Goal: Task Accomplishment & Management: Use online tool/utility

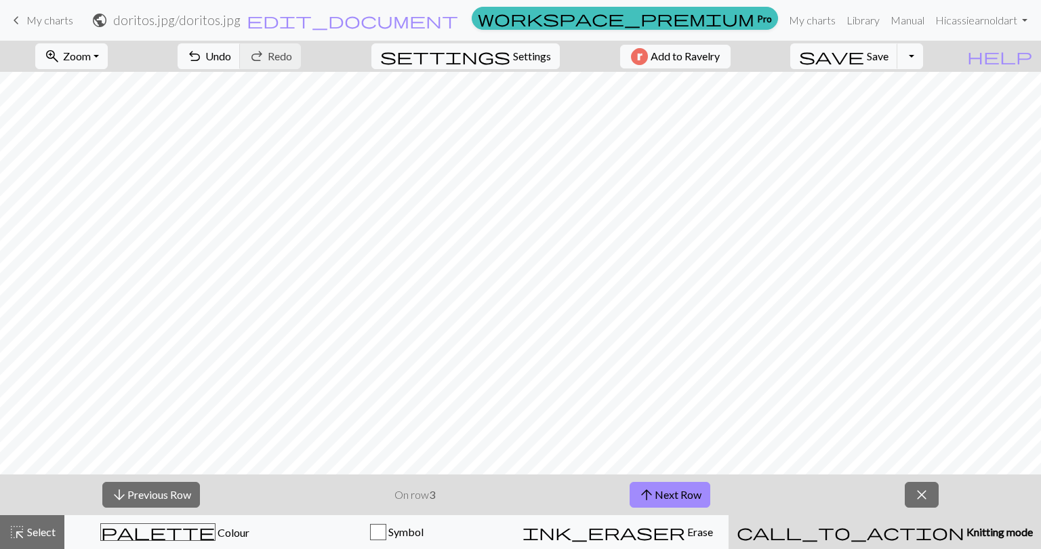
click at [964, 529] on span "Knitting mode" at bounding box center [998, 531] width 68 height 13
click at [171, 489] on button "arrow_downward Previous Row" at bounding box center [151, 495] width 98 height 26
click at [174, 491] on button "arrow_downward Previous Row" at bounding box center [151, 495] width 98 height 26
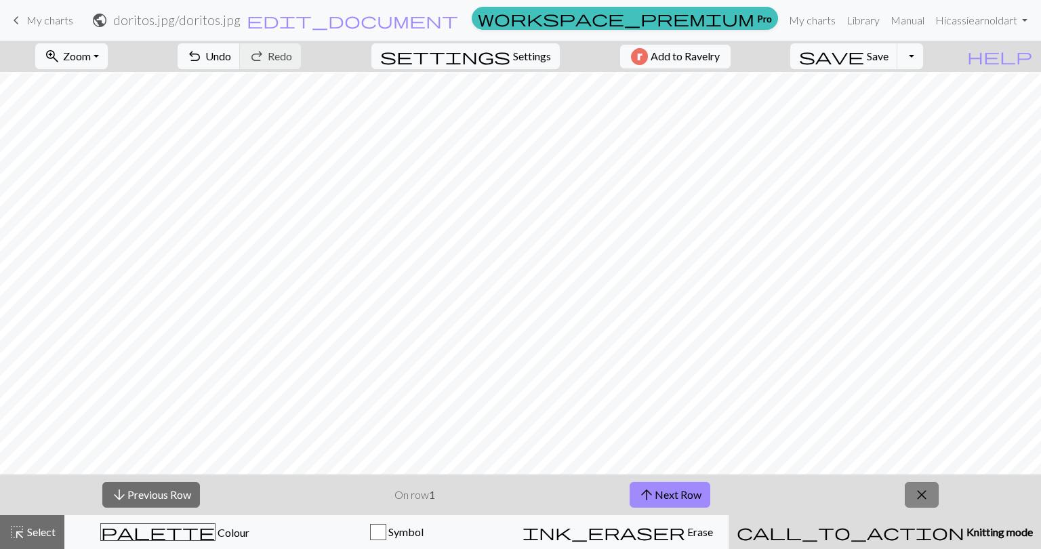
click at [908, 500] on button "close" at bounding box center [922, 495] width 34 height 26
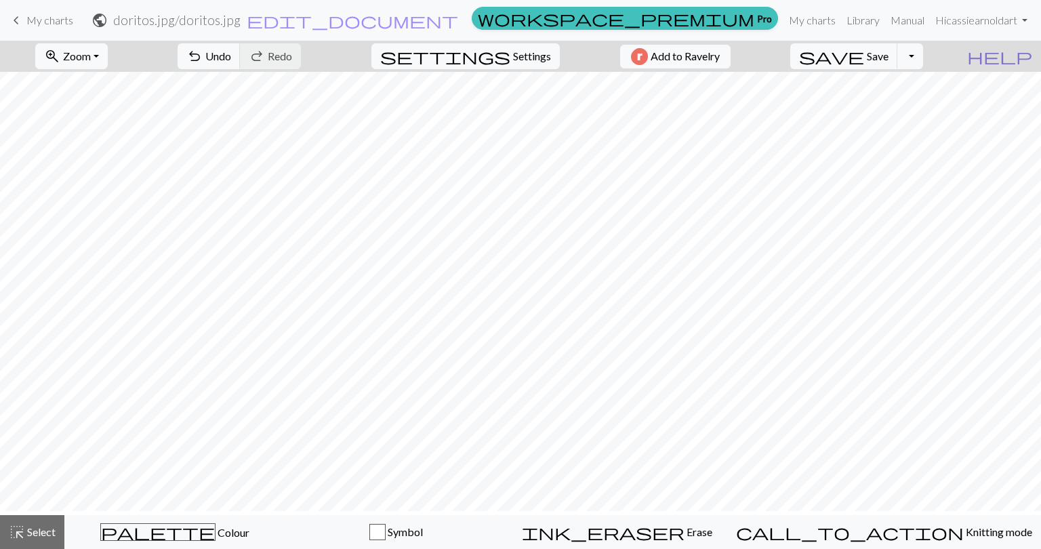
scroll to position [0, 0]
click at [519, 55] on span "Settings" at bounding box center [532, 56] width 38 height 16
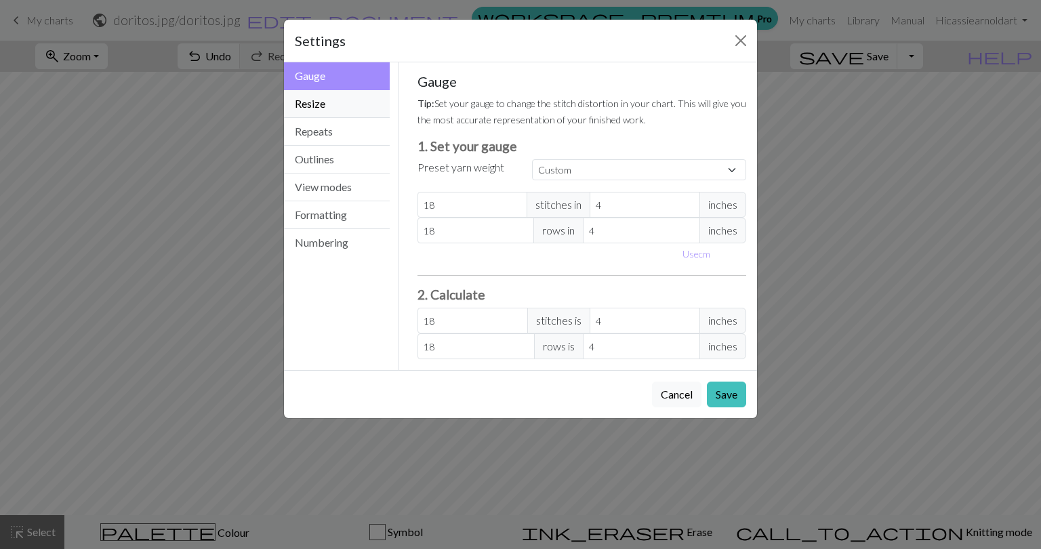
click at [328, 102] on button "Resize" at bounding box center [337, 104] width 106 height 28
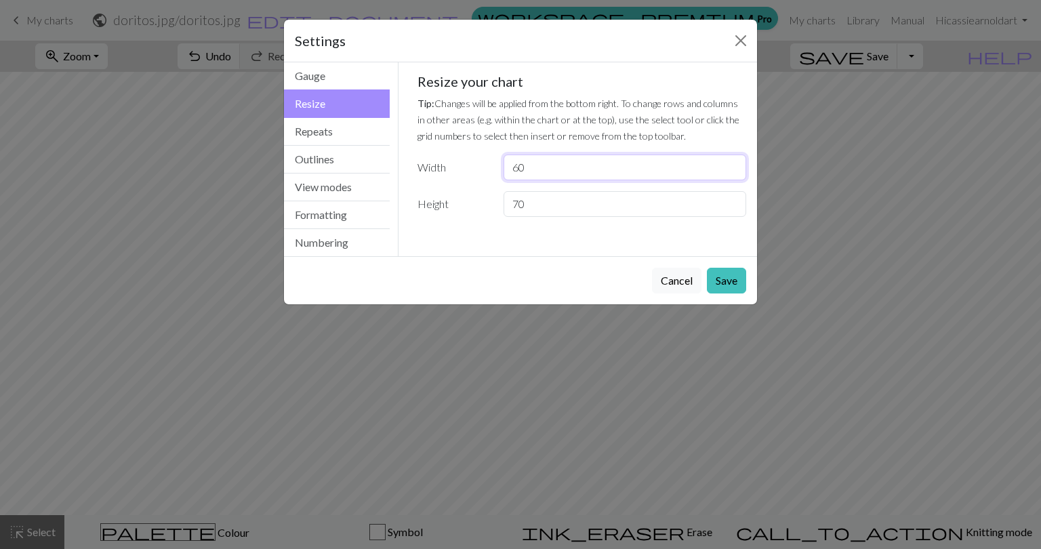
drag, startPoint x: 540, startPoint y: 171, endPoint x: 418, endPoint y: 169, distance: 122.0
click at [418, 169] on div "Width 60" at bounding box center [582, 168] width 346 height 26
type input "45"
click at [720, 277] on button "Save" at bounding box center [726, 281] width 39 height 26
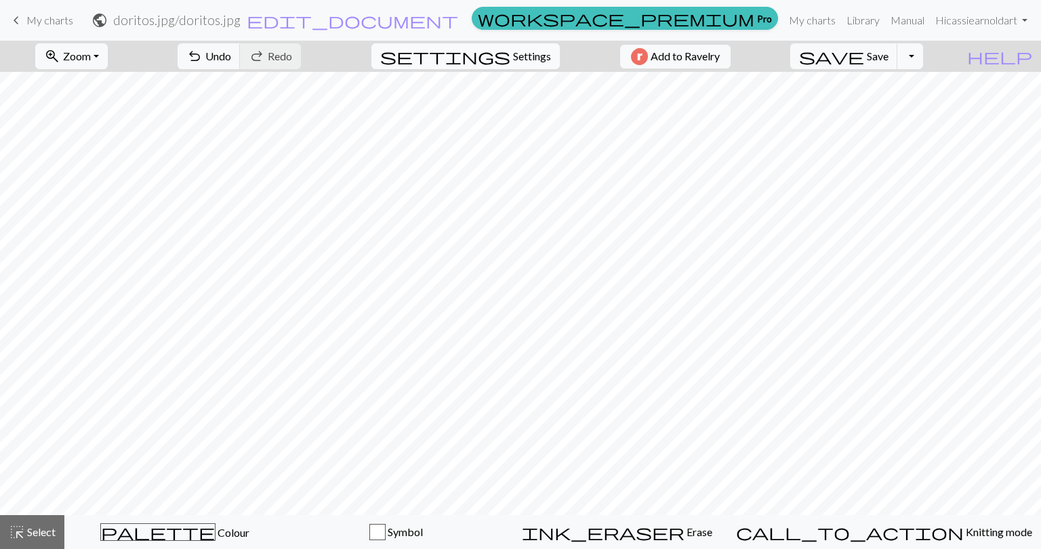
click at [523, 54] on span "Settings" at bounding box center [532, 56] width 38 height 16
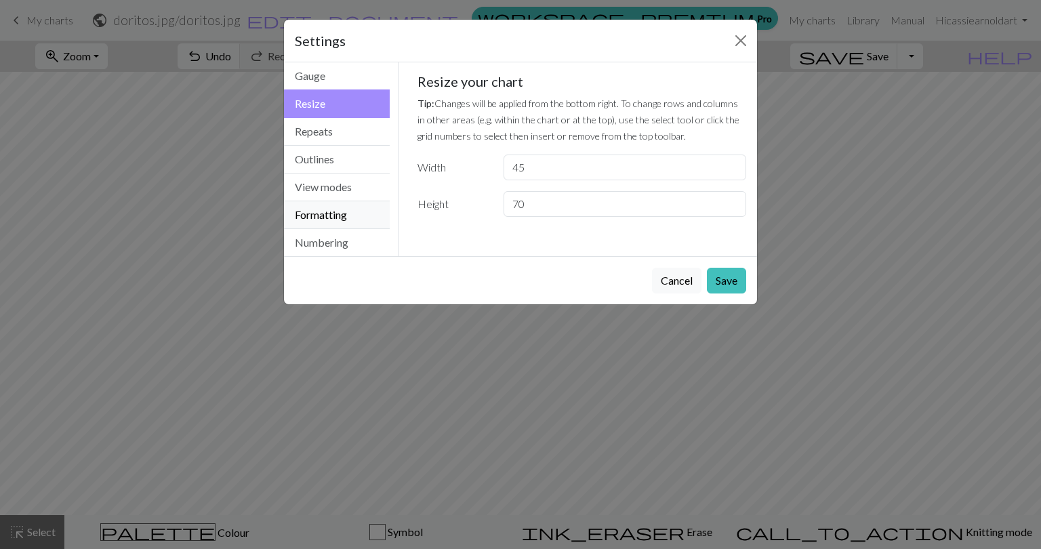
click at [329, 216] on button "Formatting" at bounding box center [337, 215] width 106 height 28
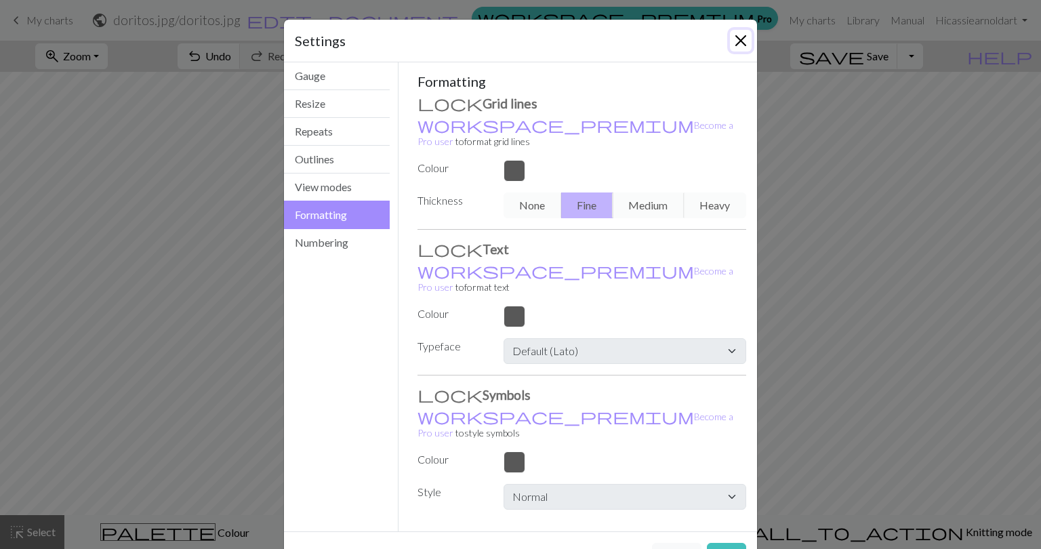
click at [736, 47] on button "Close" at bounding box center [741, 41] width 22 height 22
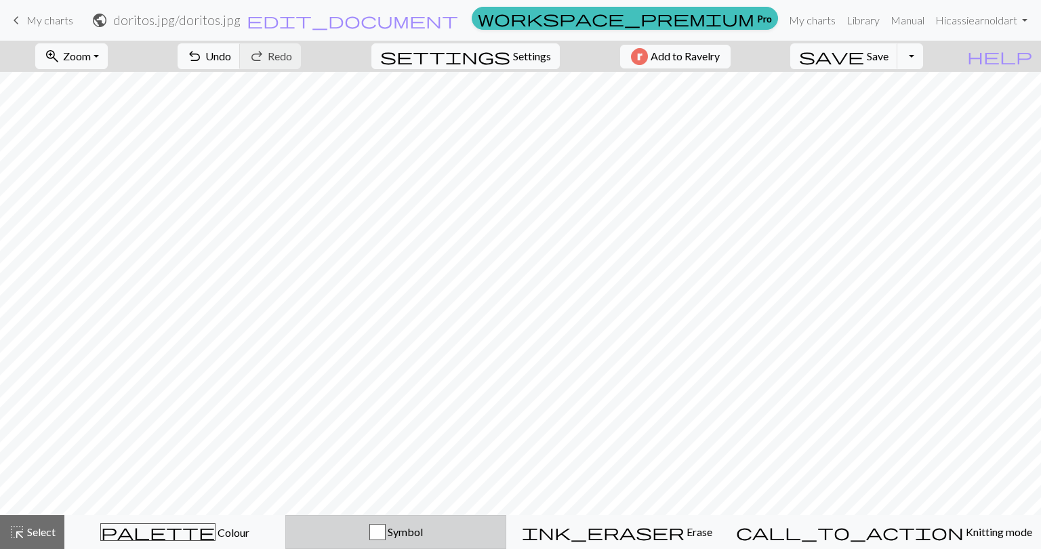
click at [423, 530] on span "Symbol" at bounding box center [404, 531] width 37 height 13
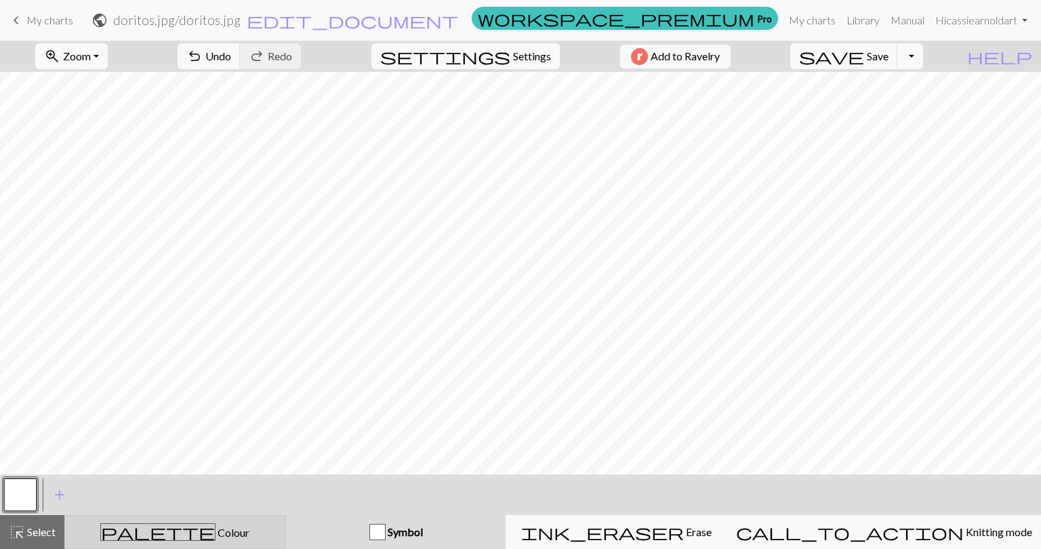
click at [271, 541] on button "palette Colour Colour" at bounding box center [175, 532] width 222 height 34
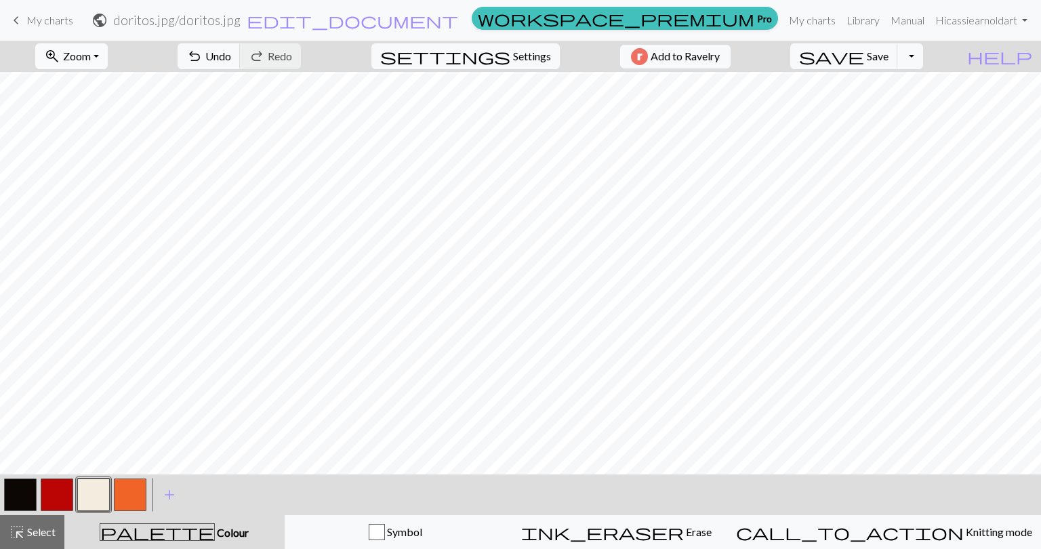
click at [108, 53] on button "zoom_in Zoom Zoom" at bounding box center [71, 56] width 73 height 26
click at [33, 22] on span "My charts" at bounding box center [49, 20] width 47 height 13
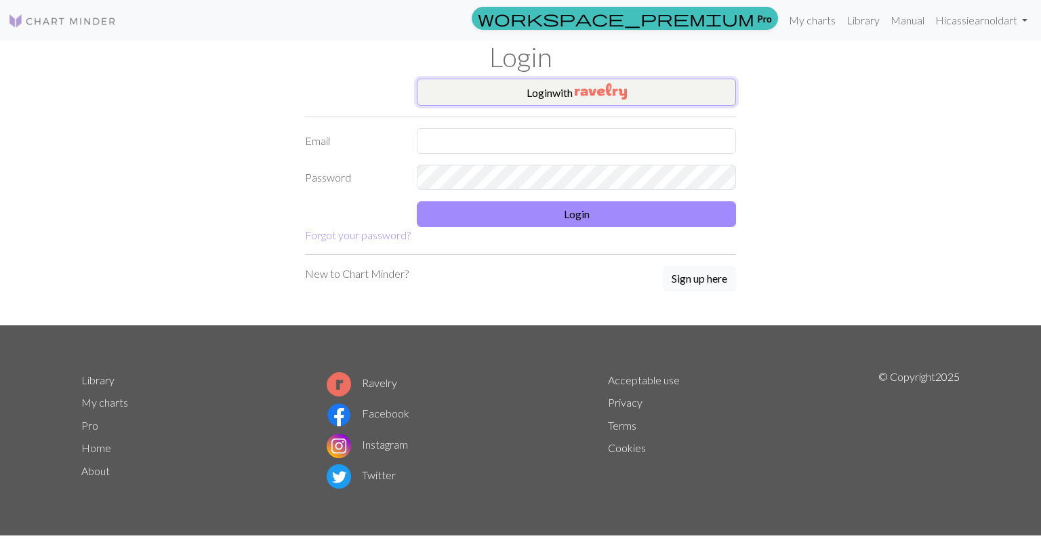
click at [567, 94] on button "Login with" at bounding box center [576, 92] width 319 height 27
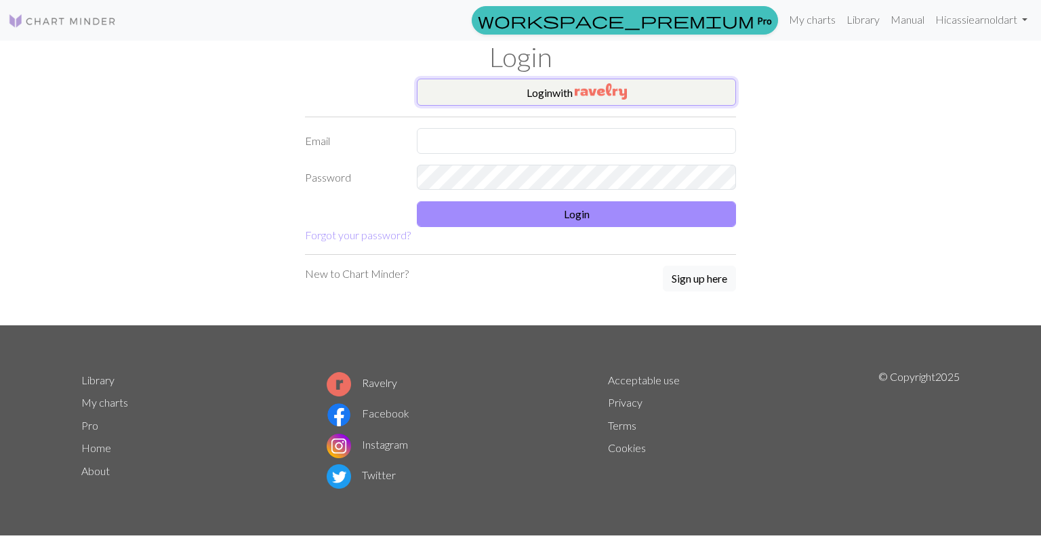
click at [542, 87] on button "Login with" at bounding box center [576, 92] width 319 height 27
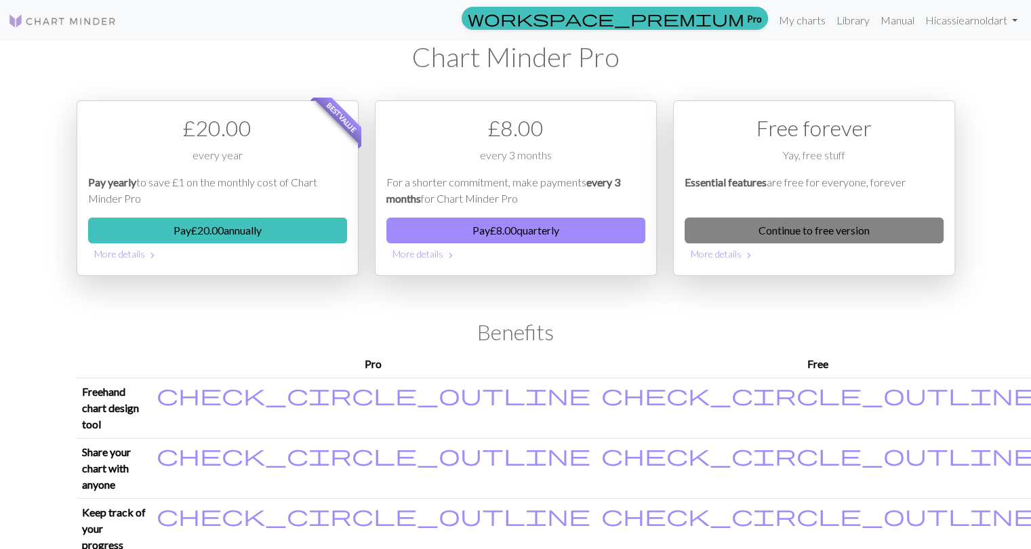
click at [781, 230] on link "Continue to free version" at bounding box center [814, 231] width 259 height 26
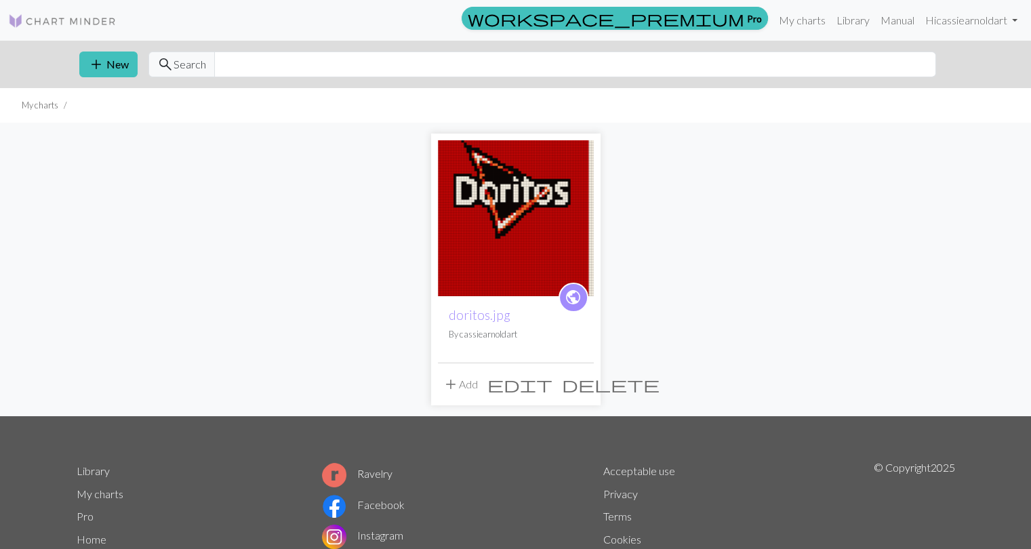
click at [552, 390] on span "edit" at bounding box center [519, 384] width 65 height 19
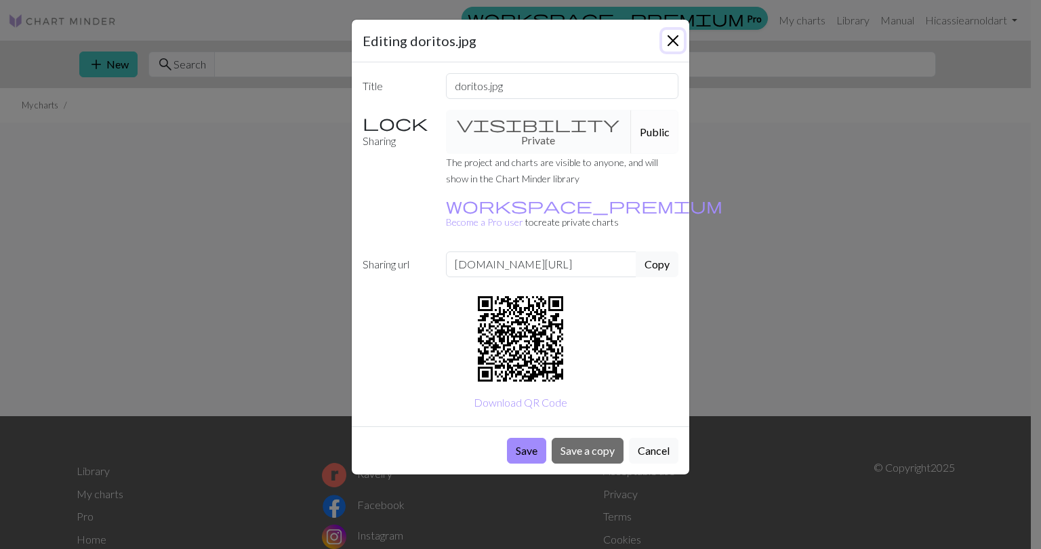
click at [670, 44] on button "Close" at bounding box center [673, 41] width 22 height 22
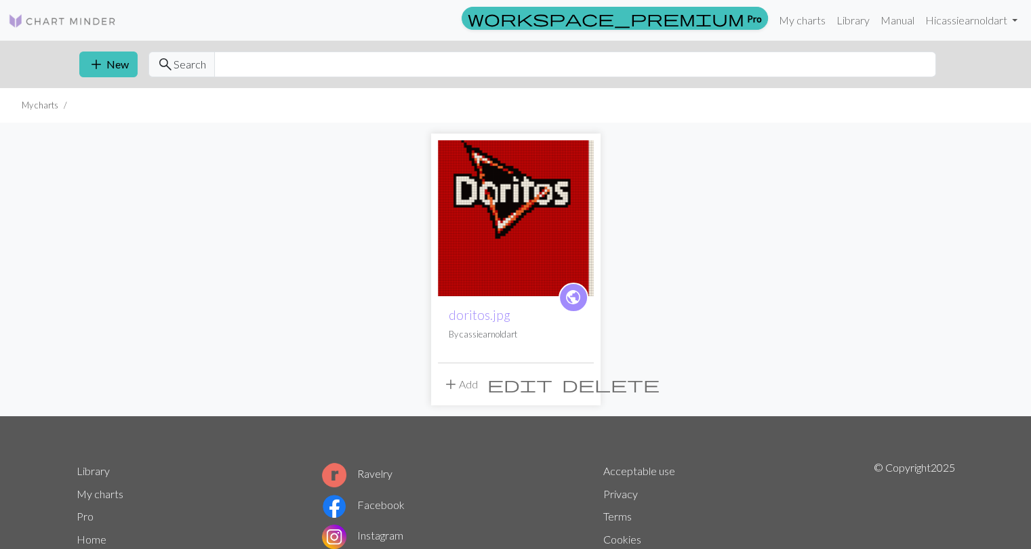
click at [525, 231] on img at bounding box center [516, 218] width 156 height 156
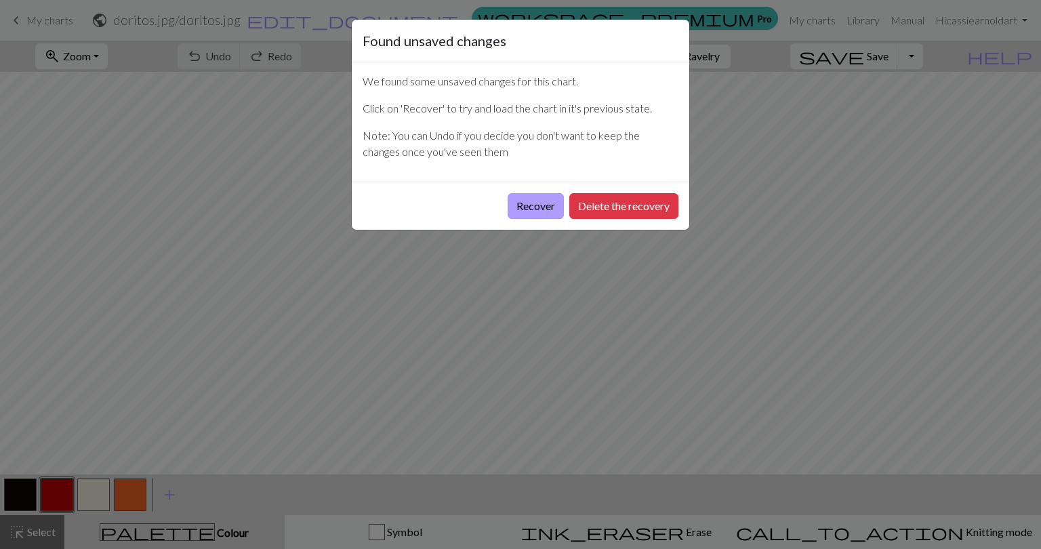
click at [523, 207] on button "Recover" at bounding box center [536, 206] width 56 height 26
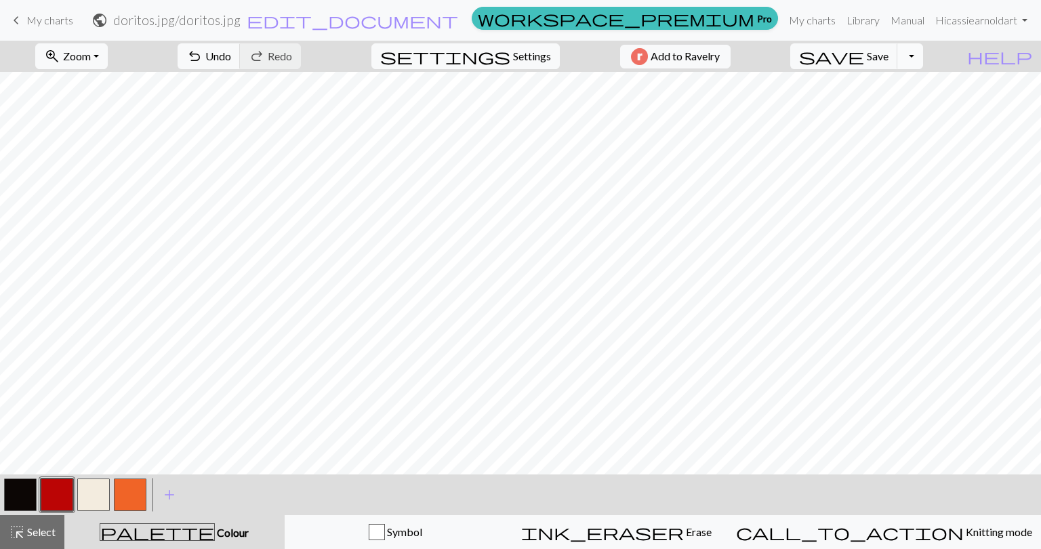
click at [923, 61] on button "Toggle Dropdown" at bounding box center [910, 56] width 26 height 26
click at [826, 21] on link "My charts" at bounding box center [812, 20] width 58 height 27
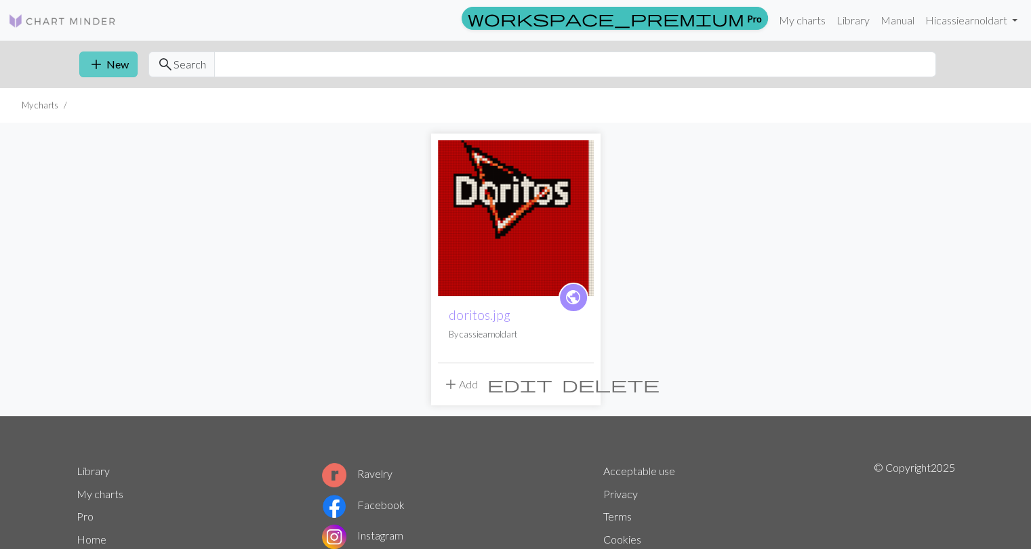
click at [89, 62] on span "add" at bounding box center [96, 64] width 16 height 19
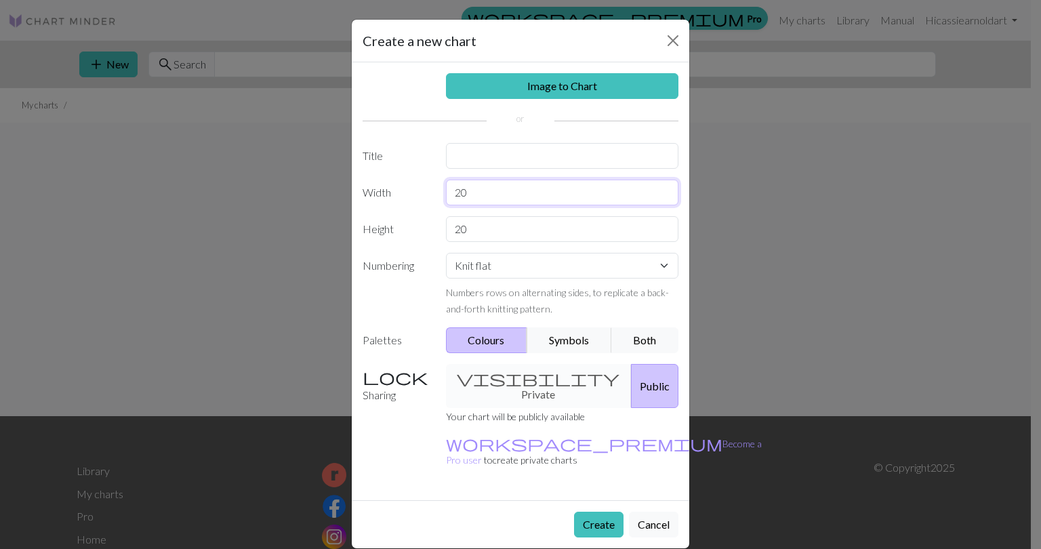
drag, startPoint x: 477, startPoint y: 195, endPoint x: 374, endPoint y: 190, distance: 103.2
click at [374, 190] on div "Width 20" at bounding box center [520, 193] width 332 height 26
type input "45"
drag, startPoint x: 478, startPoint y: 234, endPoint x: 436, endPoint y: 229, distance: 42.3
click at [436, 229] on div "Height 20" at bounding box center [520, 229] width 332 height 26
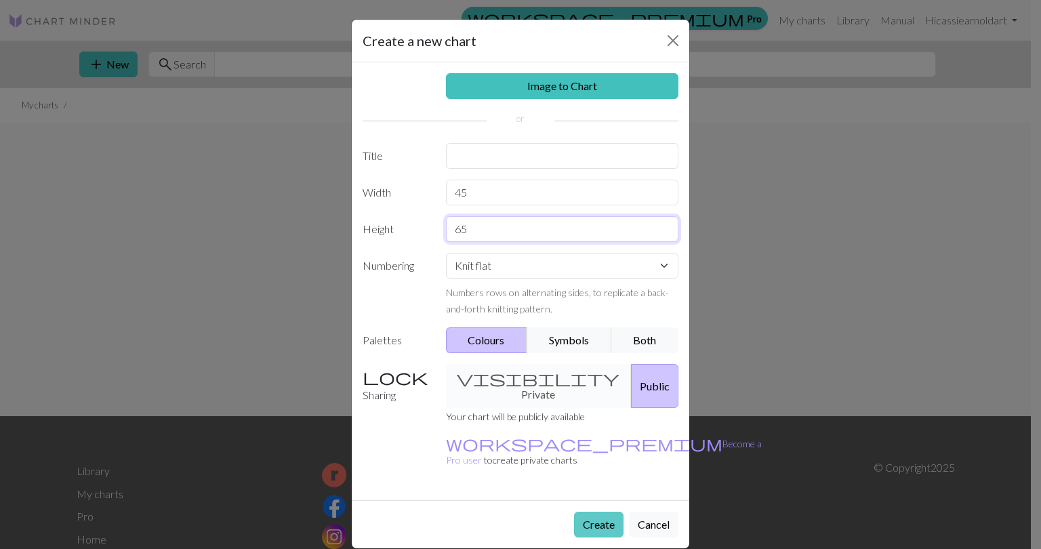
type input "65"
click at [596, 512] on button "Create" at bounding box center [598, 525] width 49 height 26
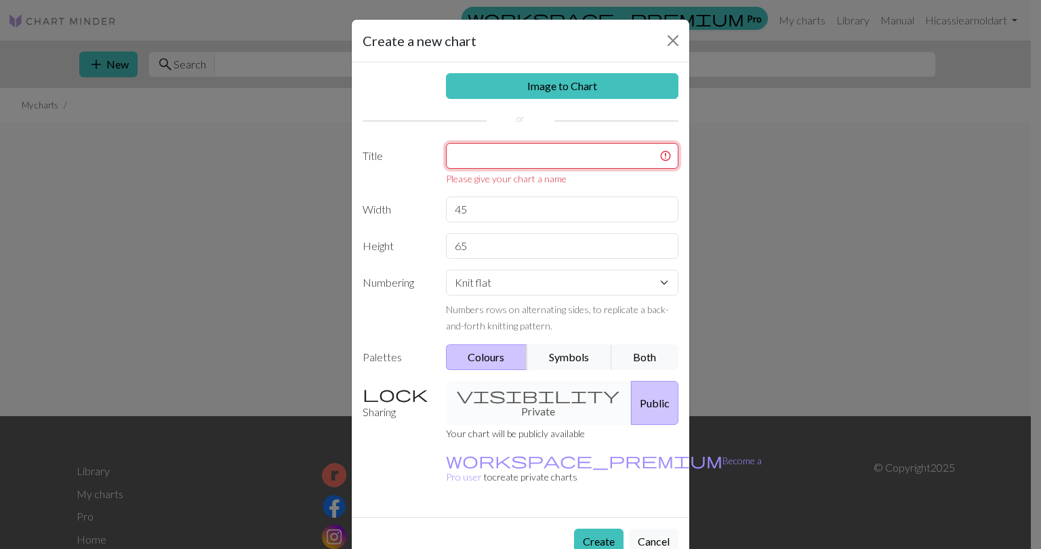
click at [512, 158] on input "text" at bounding box center [562, 156] width 233 height 26
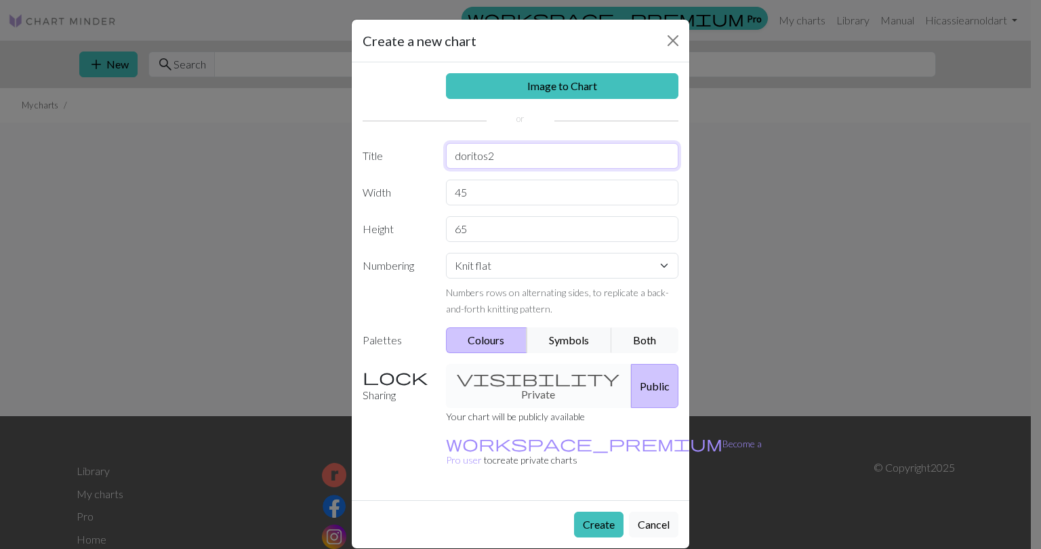
type input "doritos2"
click at [531, 380] on div "visibility Private Public" at bounding box center [562, 386] width 249 height 44
click at [599, 512] on button "Create" at bounding box center [598, 525] width 49 height 26
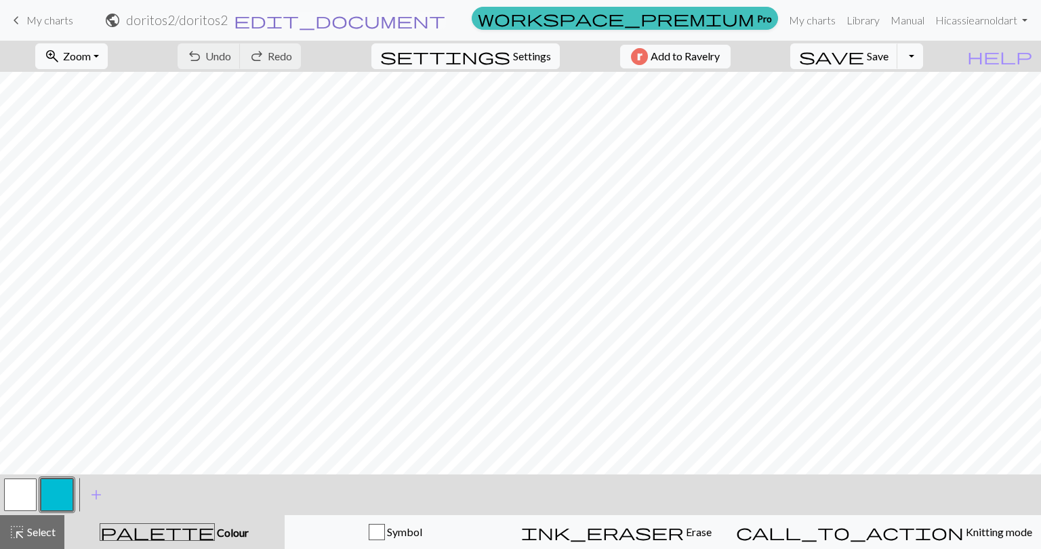
click at [445, 22] on span "edit_document" at bounding box center [339, 20] width 211 height 19
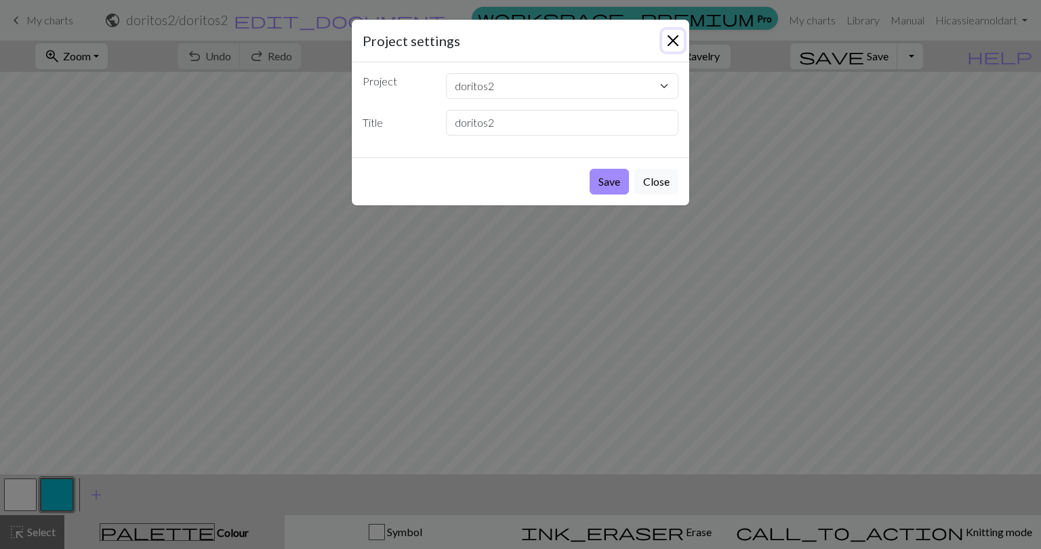
click at [674, 39] on button "Close" at bounding box center [673, 41] width 22 height 22
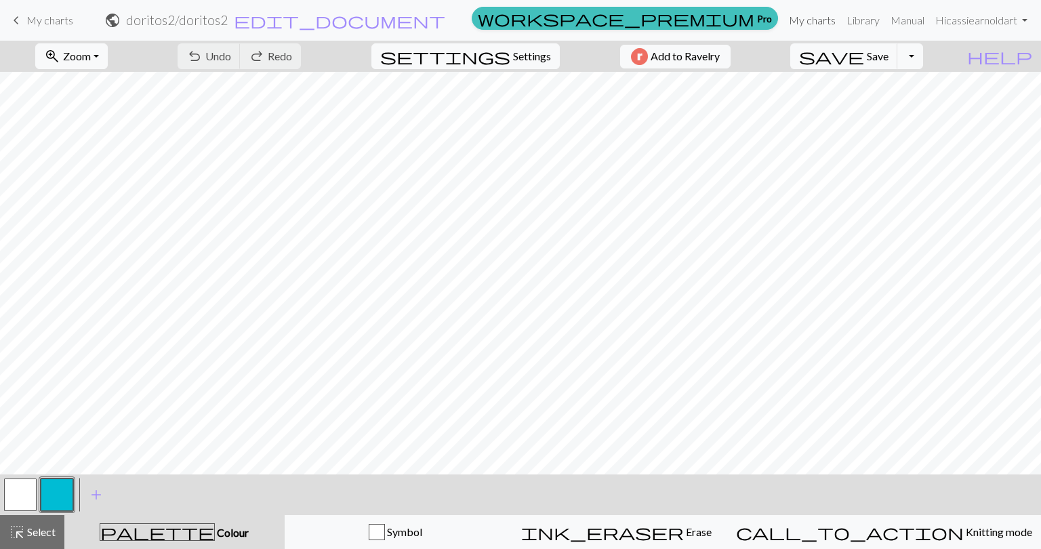
click at [813, 22] on link "My charts" at bounding box center [812, 20] width 58 height 27
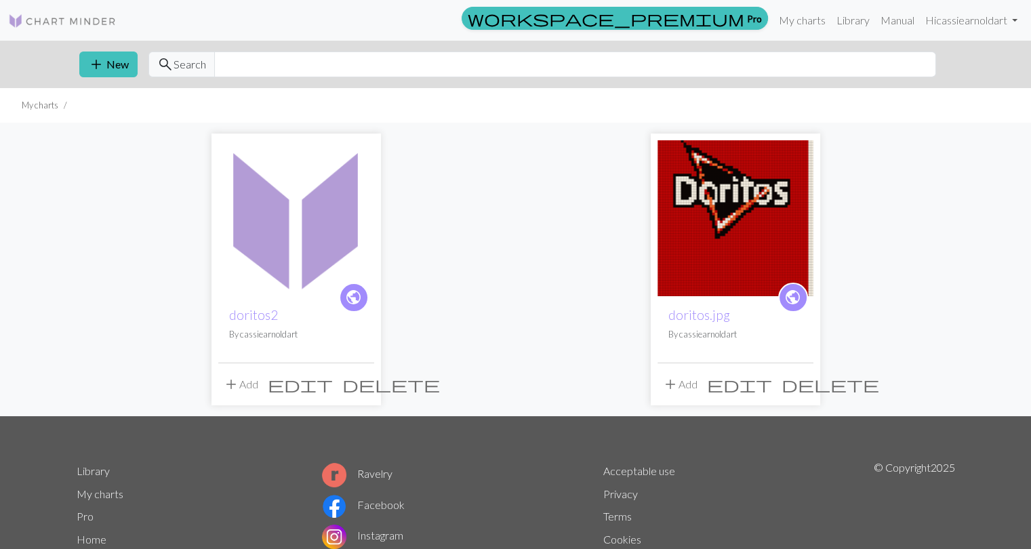
click at [238, 382] on span "add" at bounding box center [231, 384] width 16 height 19
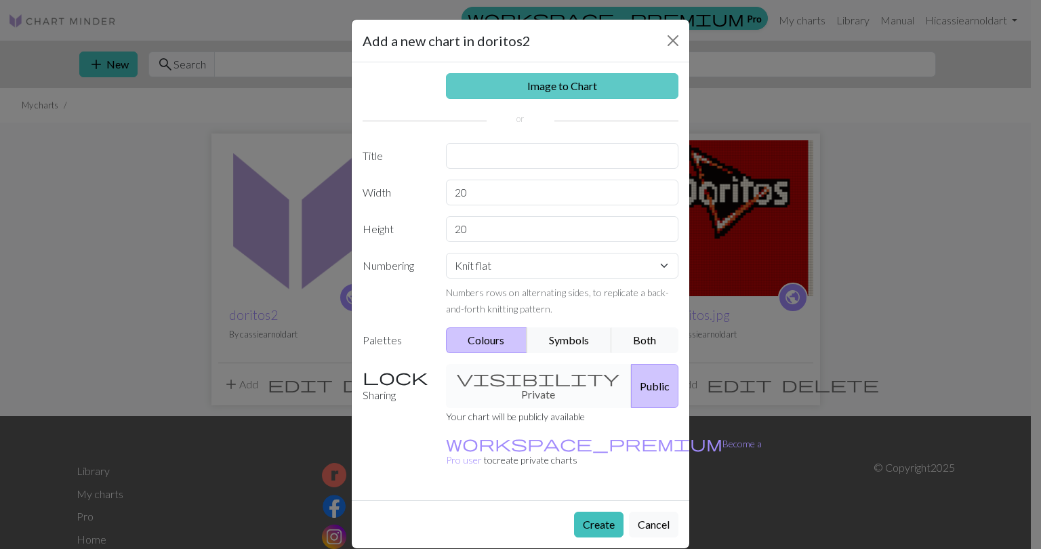
click at [575, 83] on link "Image to Chart" at bounding box center [562, 86] width 233 height 26
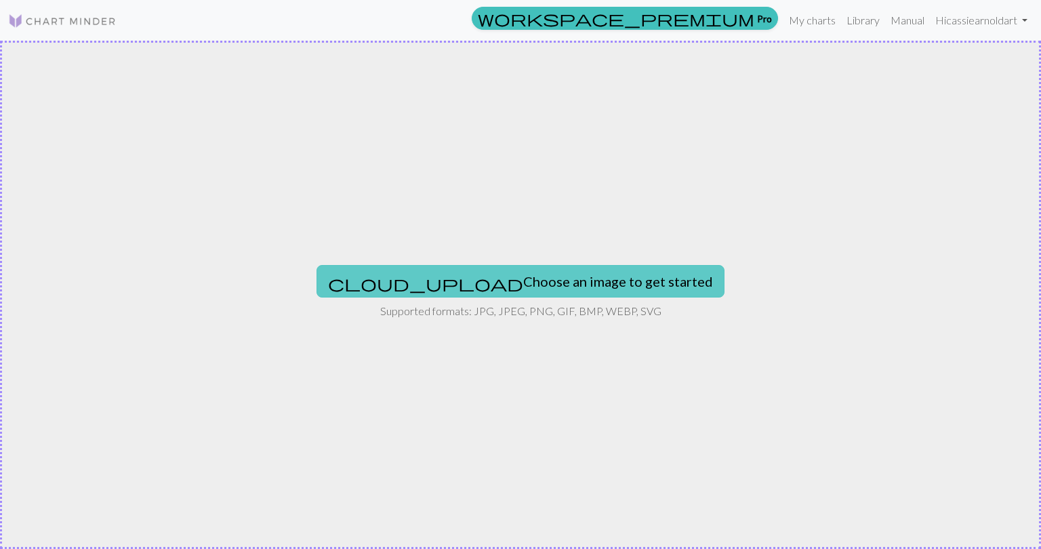
click at [500, 283] on button "cloud_upload Choose an image to get started" at bounding box center [521, 281] width 408 height 33
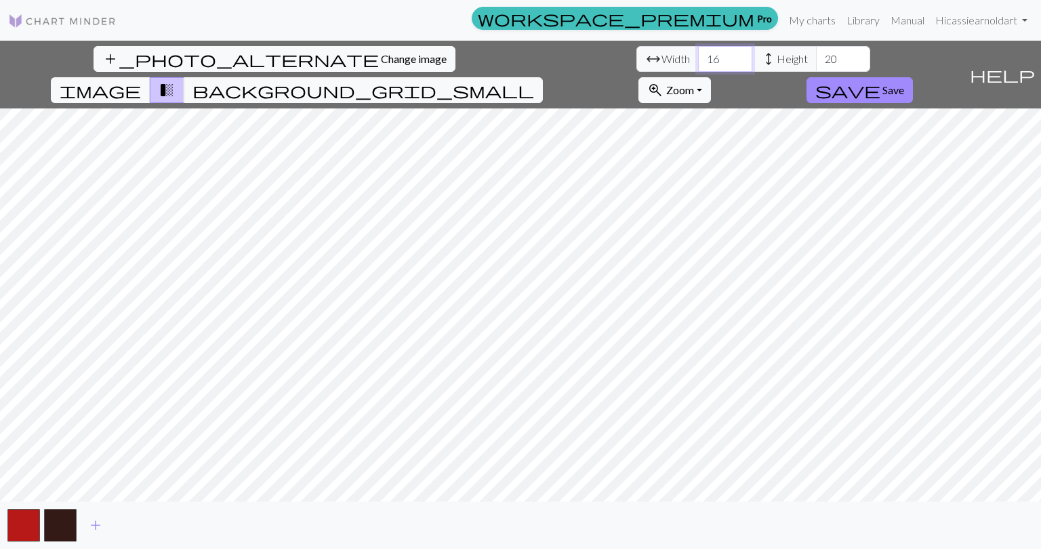
drag, startPoint x: 320, startPoint y: 55, endPoint x: 270, endPoint y: 47, distance: 50.8
click at [636, 47] on div "arrow_range Width 16 height Height 20" at bounding box center [753, 59] width 234 height 26
type input "6"
type input "55"
drag, startPoint x: 443, startPoint y: 59, endPoint x: 396, endPoint y: 57, distance: 46.1
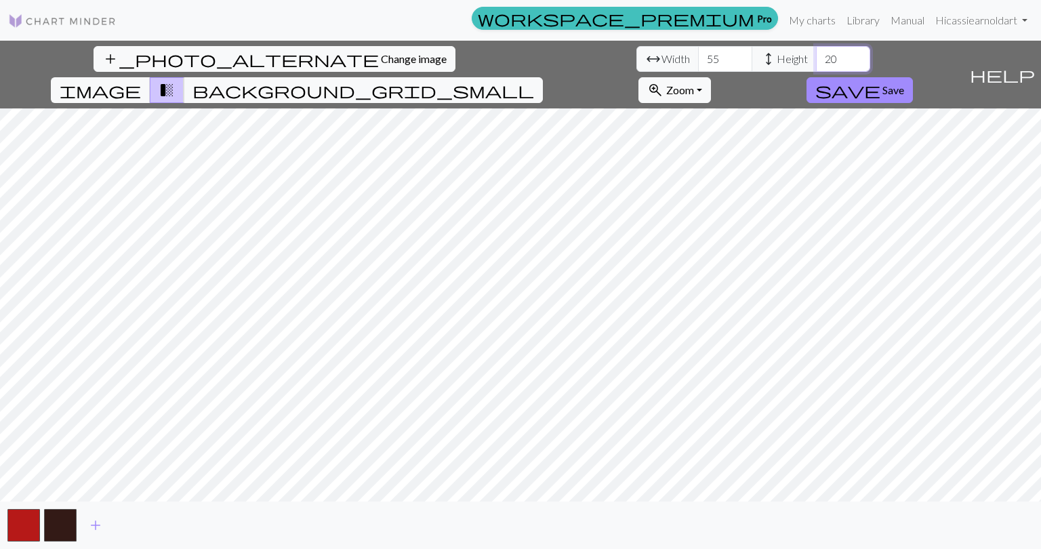
click at [636, 57] on div "arrow_range Width 55 height Height 20" at bounding box center [753, 59] width 234 height 26
type input "65"
click at [57, 525] on button "button" at bounding box center [60, 525] width 33 height 33
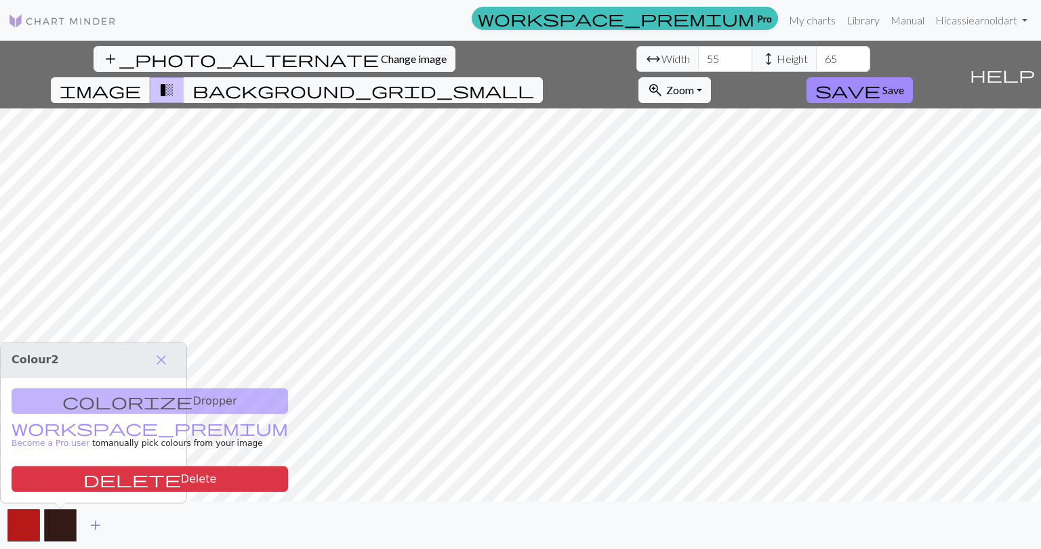
click at [96, 527] on span "add" at bounding box center [95, 525] width 16 height 19
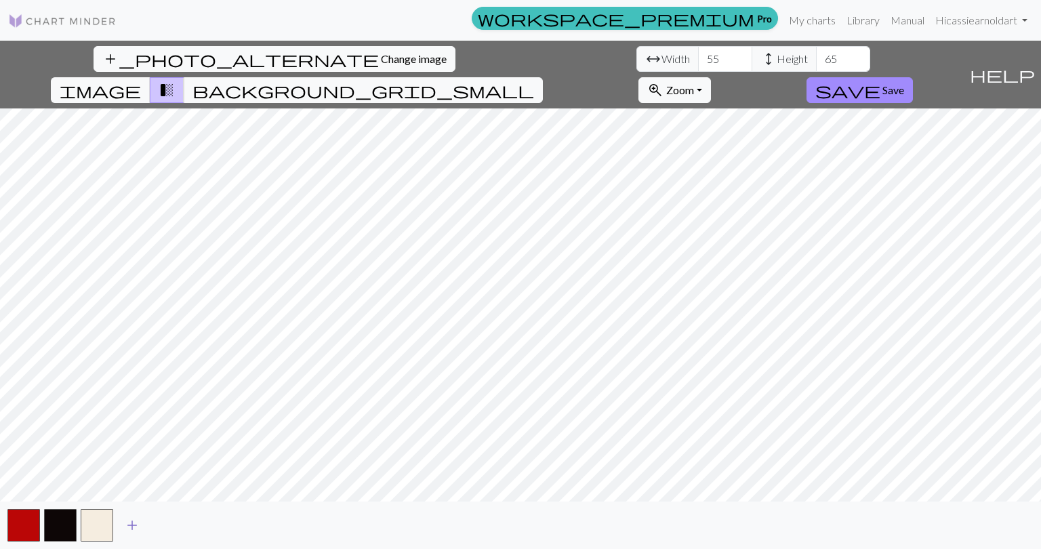
click at [133, 526] on span "add" at bounding box center [132, 525] width 16 height 19
click at [166, 527] on span "add" at bounding box center [169, 525] width 16 height 19
click at [206, 527] on span "add" at bounding box center [205, 525] width 16 height 19
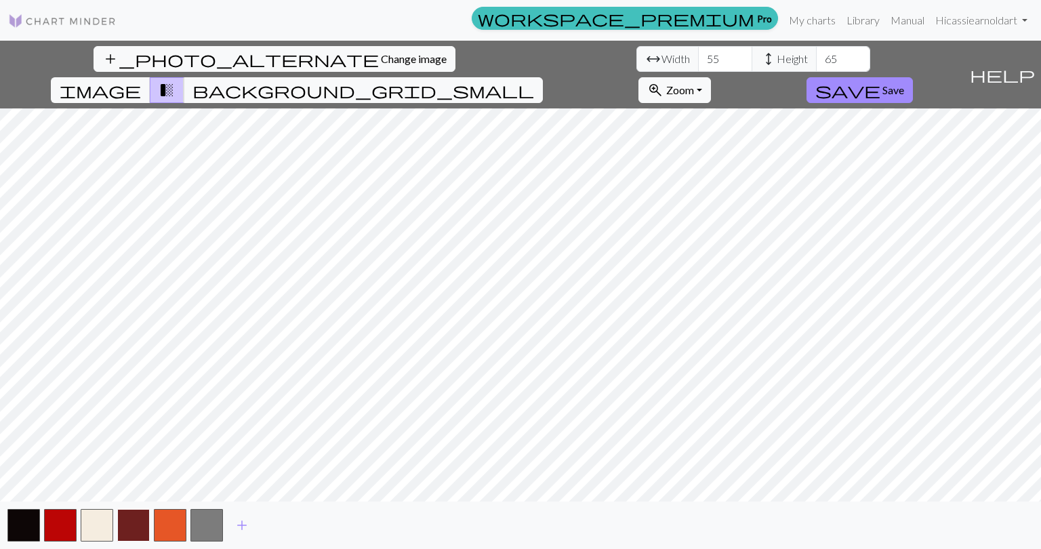
click at [138, 521] on button "button" at bounding box center [133, 525] width 33 height 33
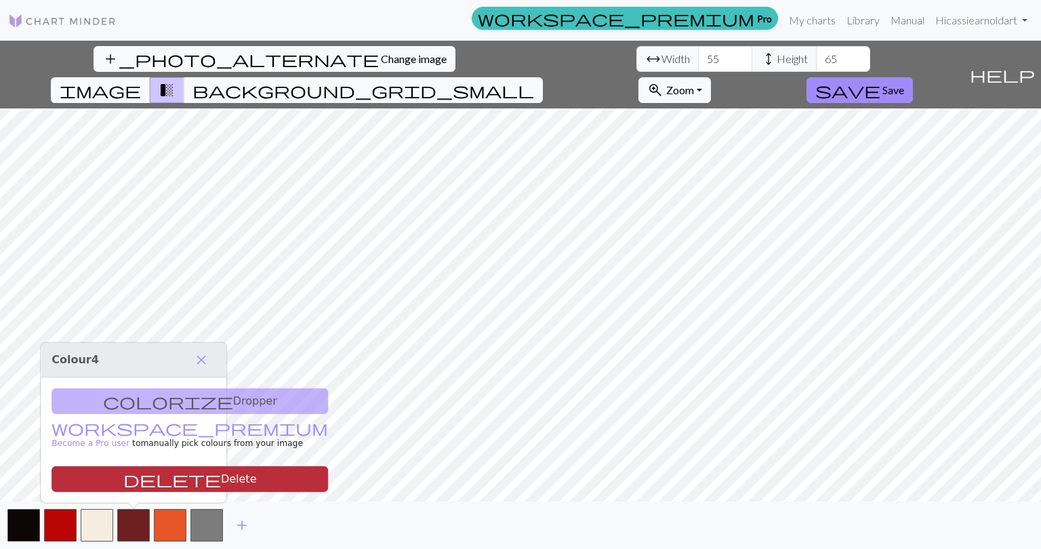
click at [139, 481] on button "delete Delete" at bounding box center [190, 479] width 277 height 26
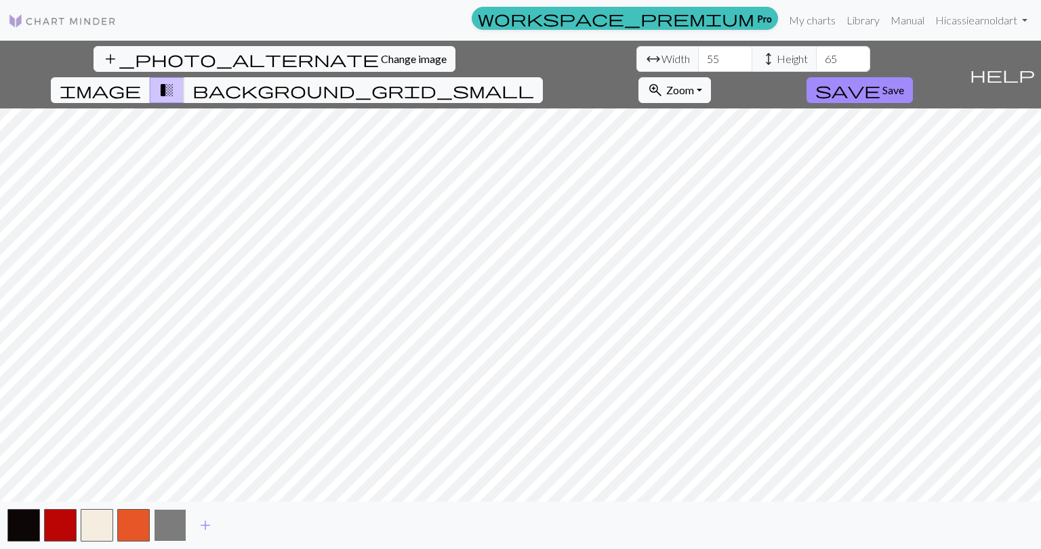
drag, startPoint x: 175, startPoint y: 527, endPoint x: 165, endPoint y: 519, distance: 12.1
click at [165, 519] on button "button" at bounding box center [170, 525] width 33 height 33
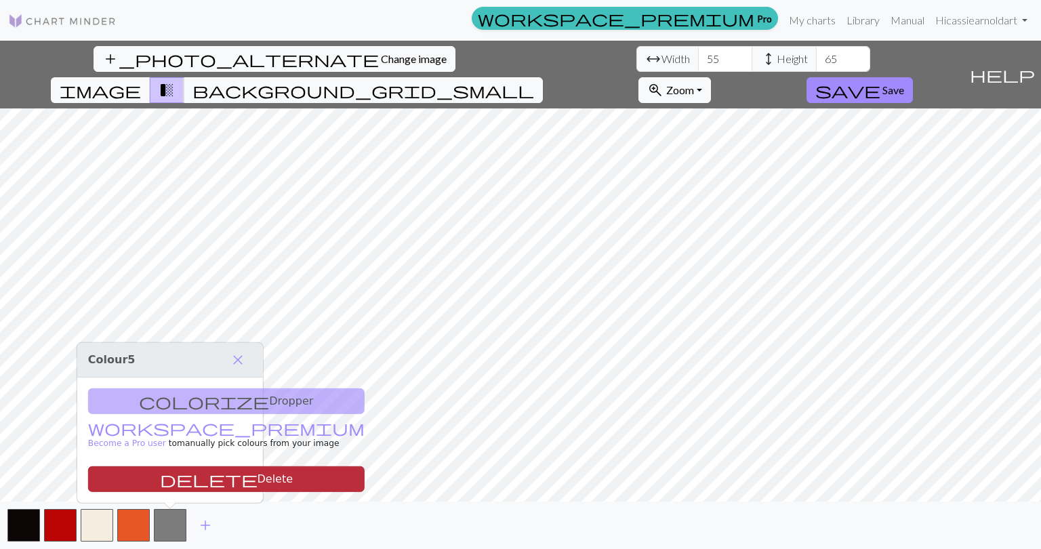
click at [168, 482] on button "delete Delete" at bounding box center [226, 479] width 277 height 26
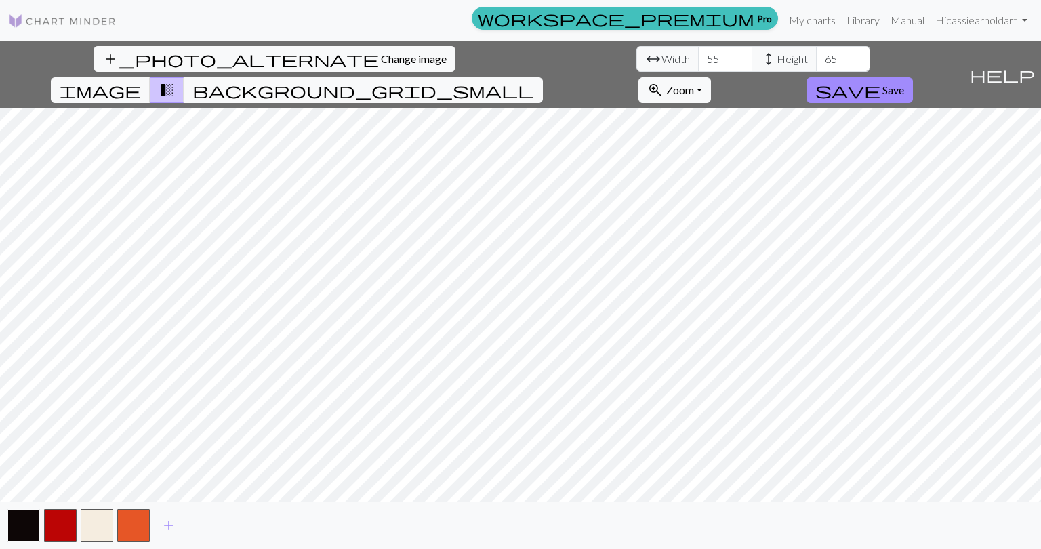
click at [28, 513] on button "button" at bounding box center [23, 525] width 33 height 33
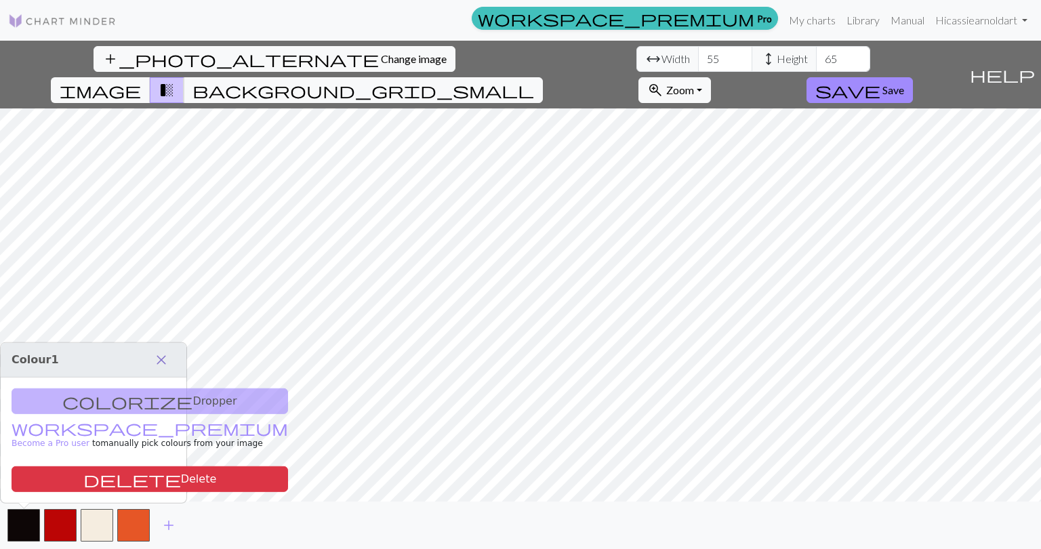
click at [157, 364] on span "close" at bounding box center [161, 359] width 16 height 19
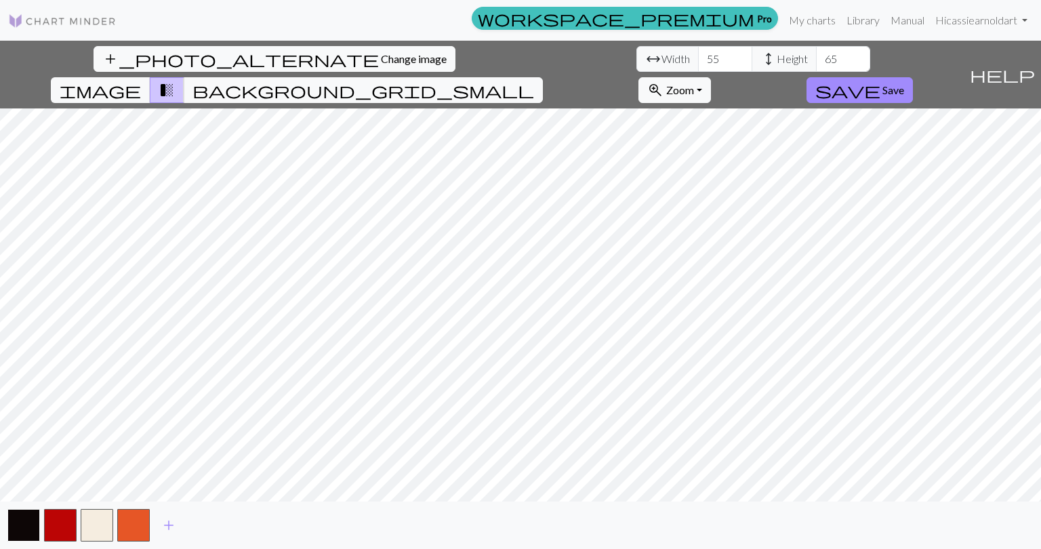
click at [20, 521] on button "button" at bounding box center [23, 525] width 33 height 33
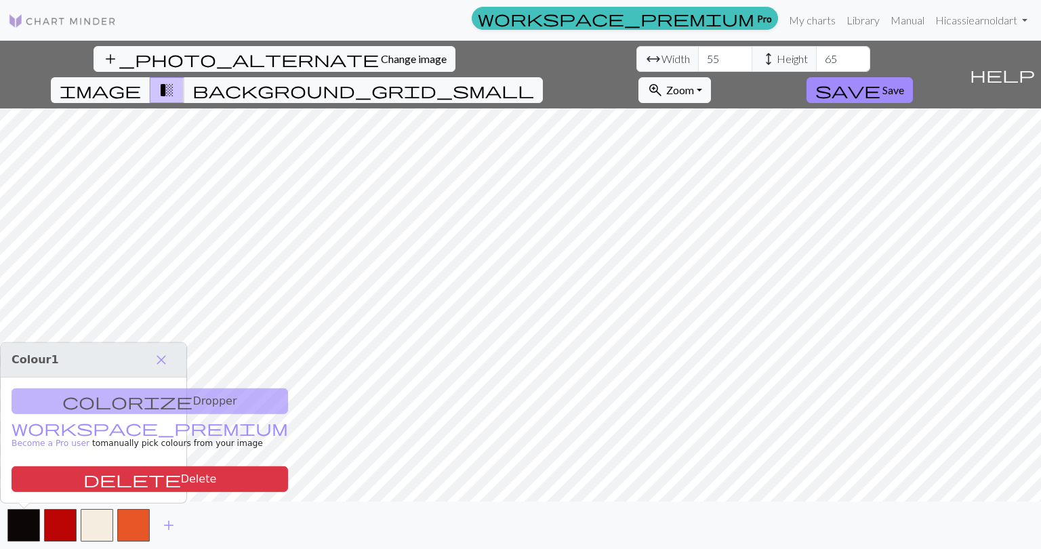
drag, startPoint x: 136, startPoint y: 403, endPoint x: 77, endPoint y: 405, distance: 58.3
click at [77, 405] on div "colorize Dropper workspace_premium Become a Pro user to manually pick colours f…" at bounding box center [94, 440] width 186 height 125
click at [160, 357] on span "close" at bounding box center [161, 359] width 16 height 19
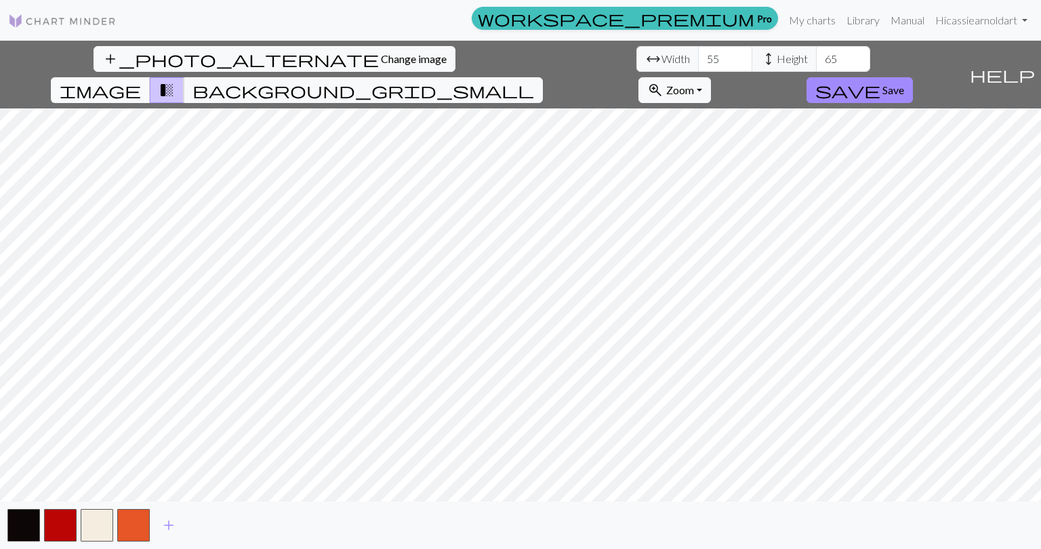
click at [141, 81] on span "image" at bounding box center [100, 90] width 81 height 19
click at [175, 81] on span "transition_fade" at bounding box center [167, 90] width 16 height 19
click at [534, 81] on span "background_grid_small" at bounding box center [363, 90] width 342 height 19
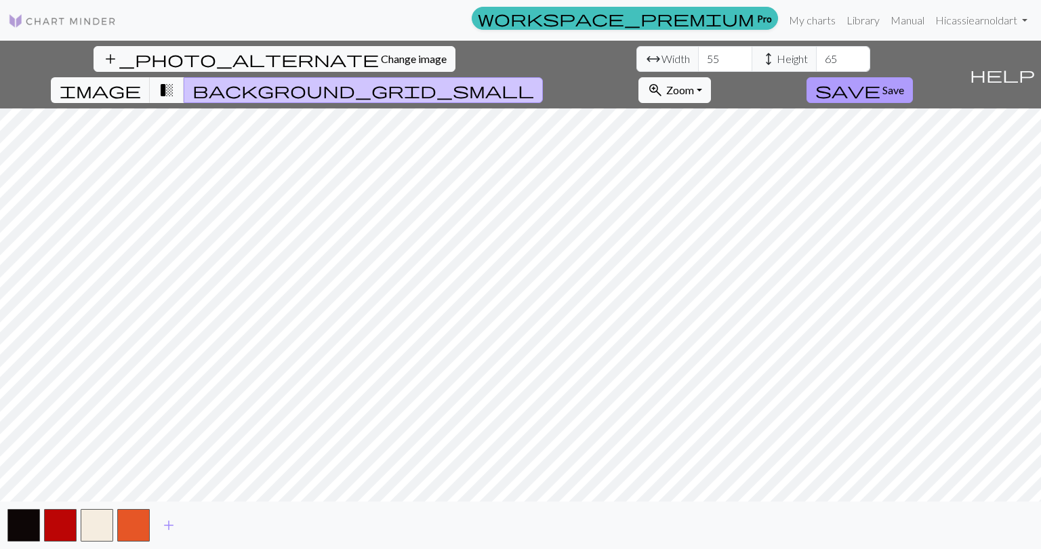
click at [904, 83] on span "Save" at bounding box center [893, 89] width 22 height 13
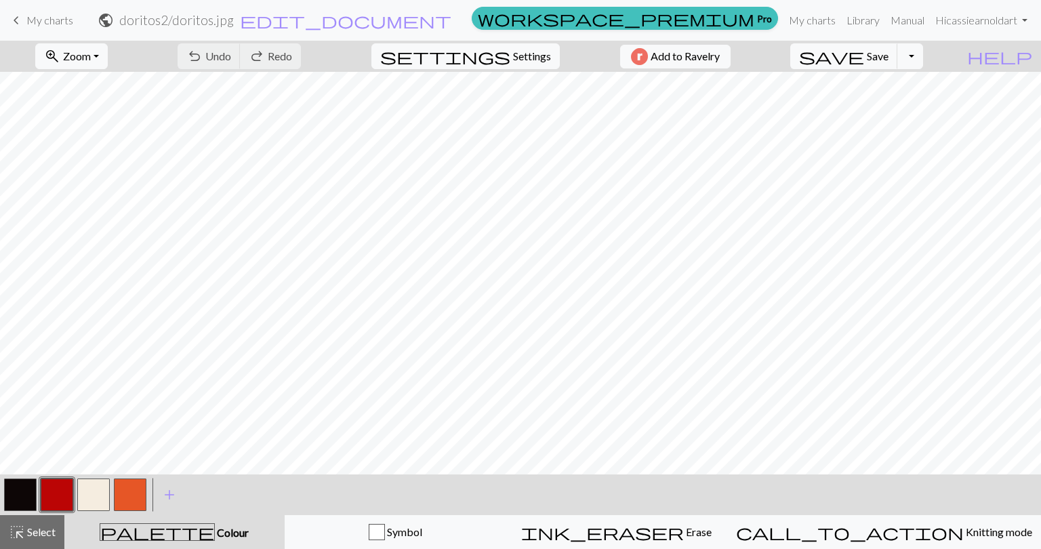
click at [18, 489] on button "button" at bounding box center [20, 495] width 33 height 33
click at [91, 495] on button "button" at bounding box center [93, 495] width 33 height 33
click at [26, 490] on button "button" at bounding box center [20, 495] width 33 height 33
click at [66, 494] on button "button" at bounding box center [57, 495] width 33 height 33
click at [27, 495] on button "button" at bounding box center [20, 495] width 33 height 33
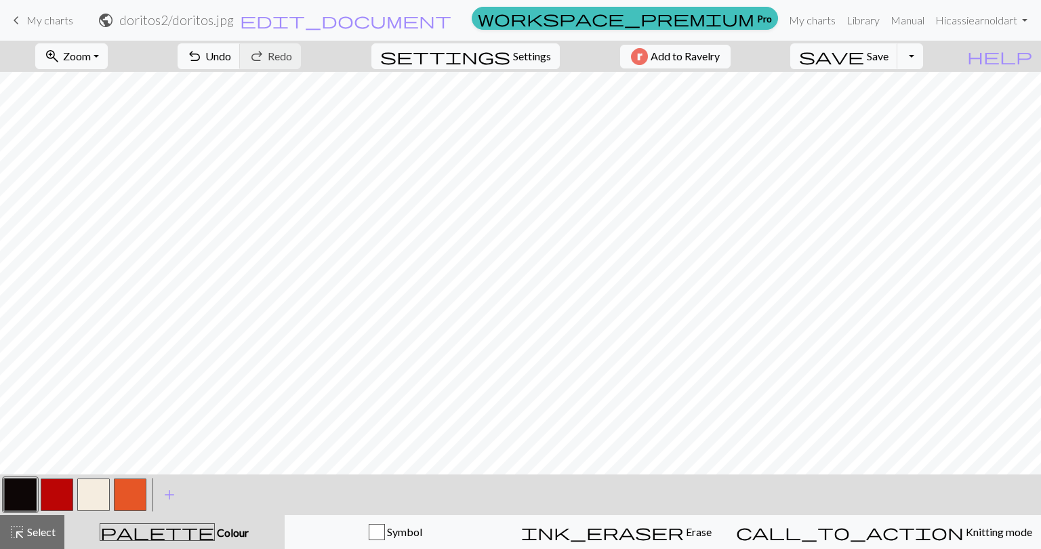
click at [100, 489] on button "button" at bounding box center [93, 495] width 33 height 33
click at [134, 494] on button "button" at bounding box center [130, 495] width 33 height 33
click at [19, 498] on button "button" at bounding box center [20, 495] width 33 height 33
click at [51, 497] on button "button" at bounding box center [57, 495] width 33 height 33
click at [127, 496] on button "button" at bounding box center [130, 495] width 33 height 33
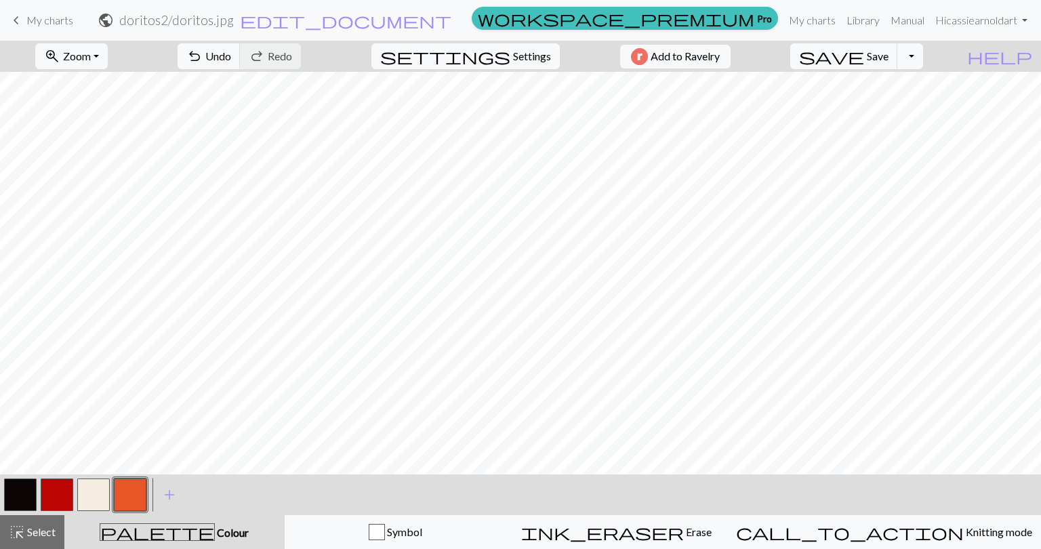
click at [22, 491] on button "button" at bounding box center [20, 495] width 33 height 33
click at [52, 491] on button "button" at bounding box center [57, 495] width 33 height 33
click at [92, 495] on button "button" at bounding box center [93, 495] width 33 height 33
click at [20, 497] on button "button" at bounding box center [20, 495] width 33 height 33
click at [87, 491] on button "button" at bounding box center [93, 495] width 33 height 33
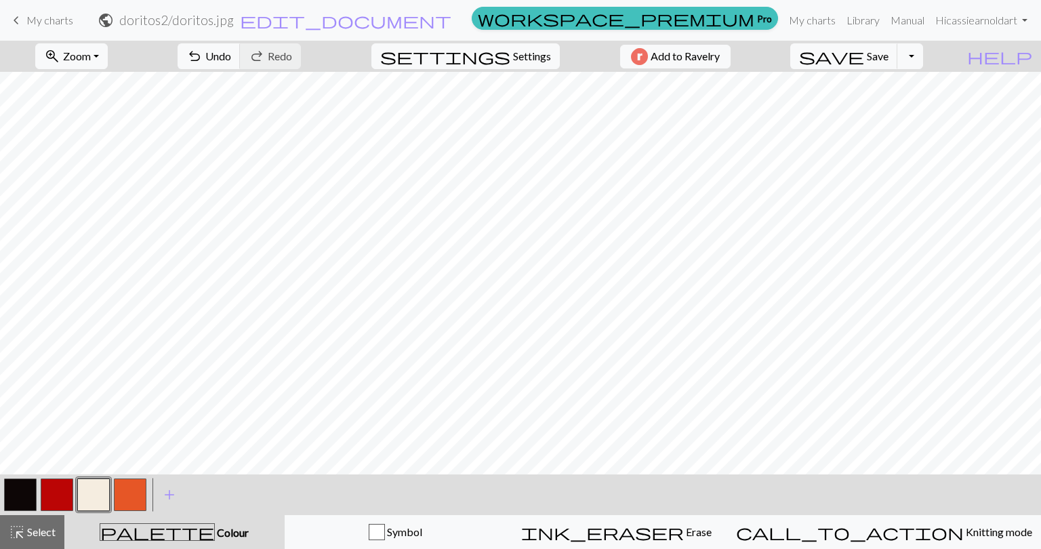
click at [22, 495] on button "button" at bounding box center [20, 495] width 33 height 33
click at [96, 506] on button "button" at bounding box center [93, 495] width 33 height 33
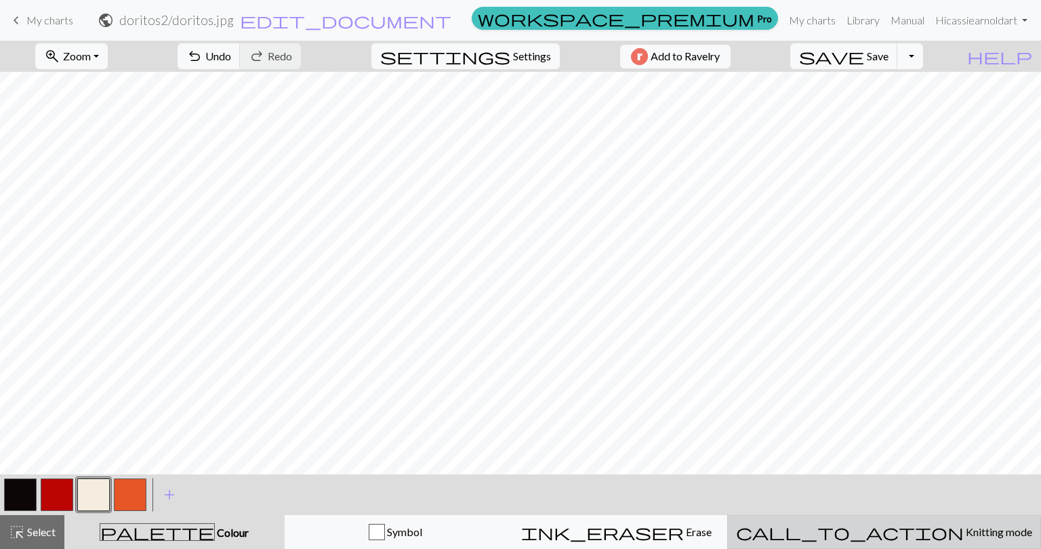
click at [964, 527] on span "Knitting mode" at bounding box center [998, 531] width 68 height 13
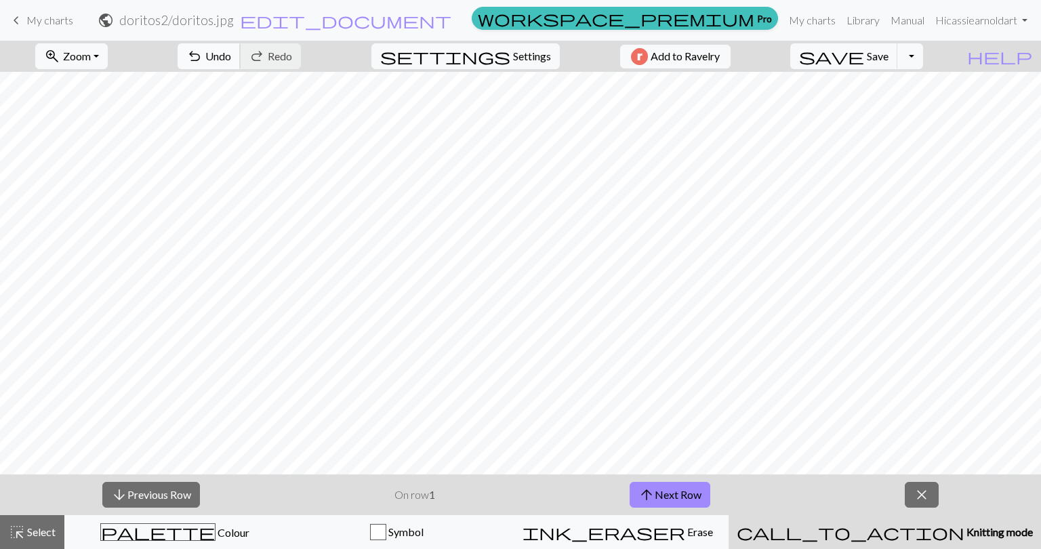
click at [231, 60] on span "Undo" at bounding box center [218, 55] width 26 height 13
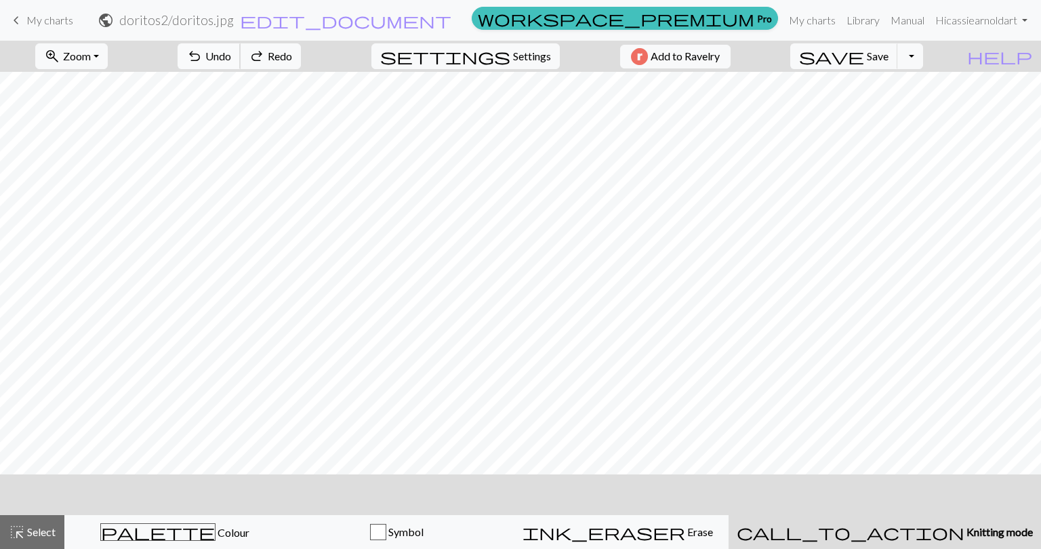
click at [231, 60] on span "Undo" at bounding box center [218, 55] width 26 height 13
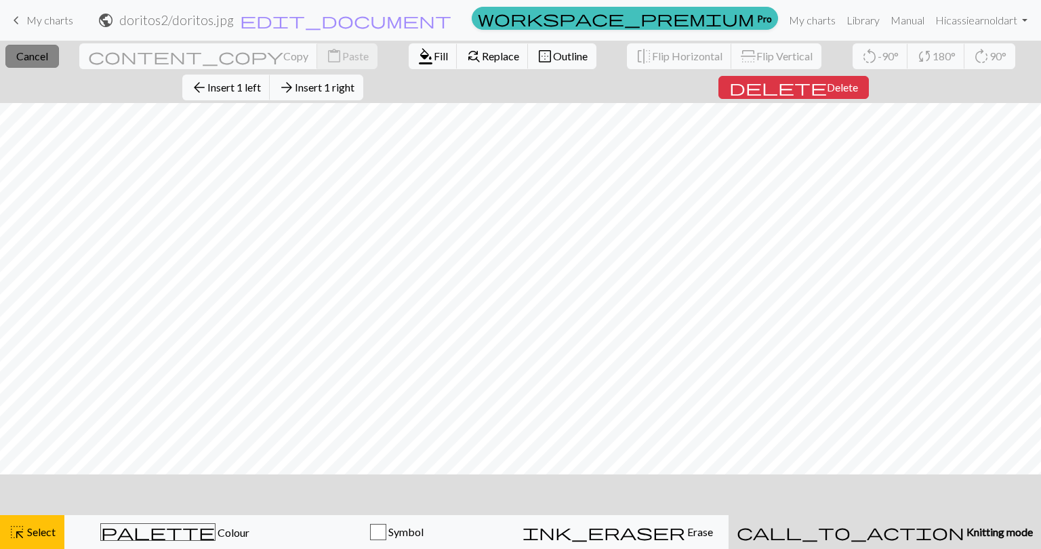
click at [32, 60] on span "Cancel" at bounding box center [32, 55] width 32 height 13
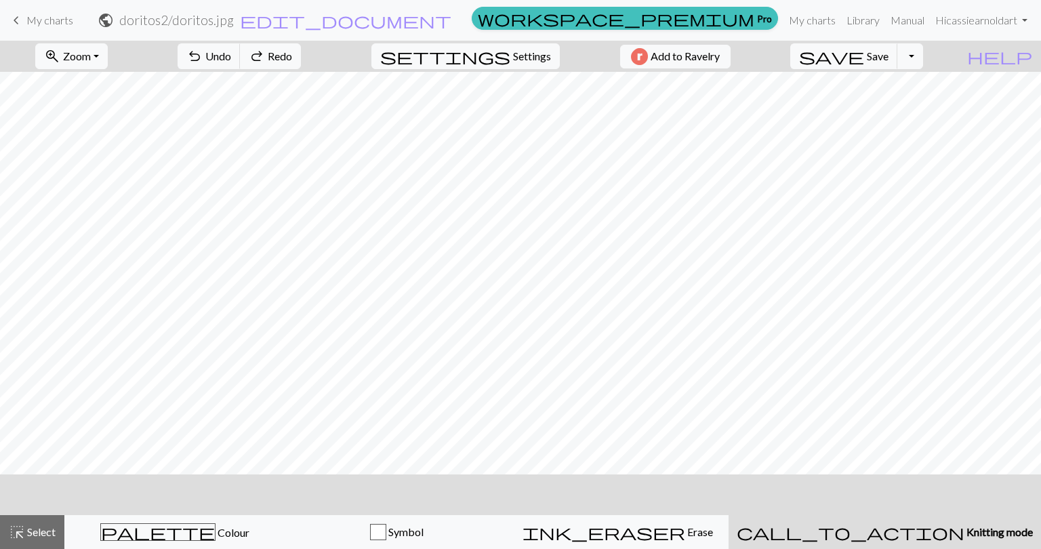
drag, startPoint x: 19, startPoint y: 20, endPoint x: 585, endPoint y: 49, distance: 566.7
click at [19, 20] on span "keyboard_arrow_left" at bounding box center [16, 20] width 16 height 19
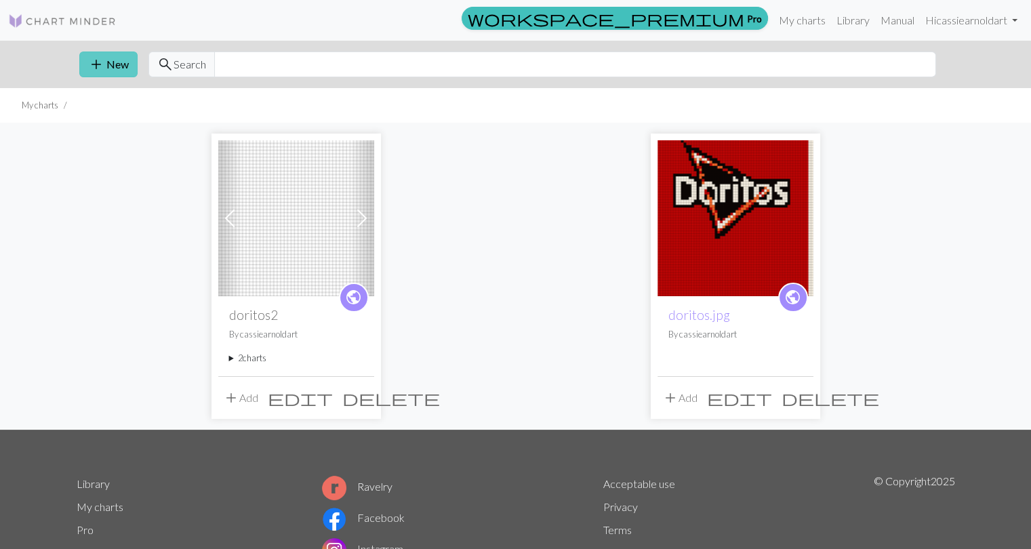
click at [119, 68] on button "add New" at bounding box center [108, 65] width 58 height 26
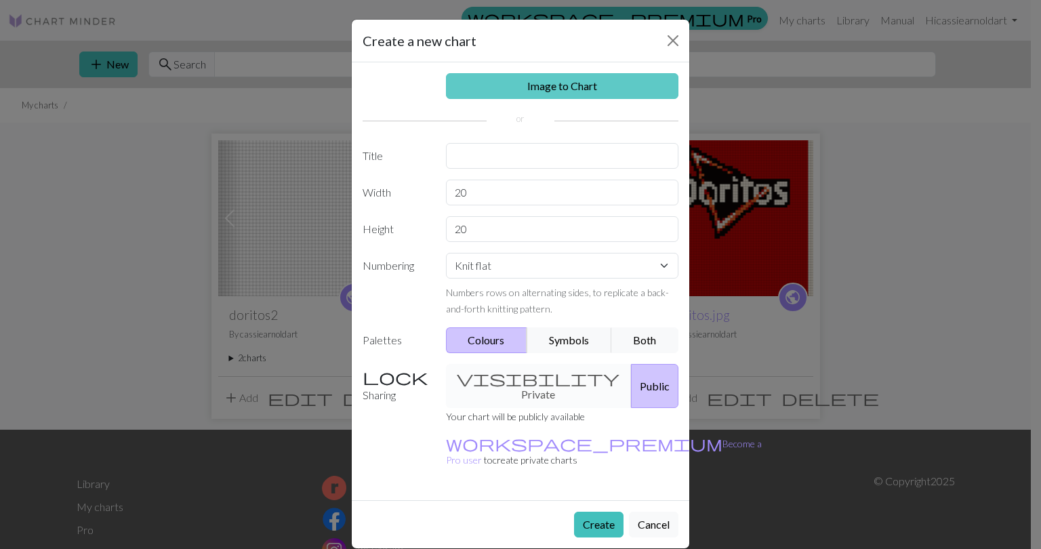
click at [563, 88] on link "Image to Chart" at bounding box center [562, 86] width 233 height 26
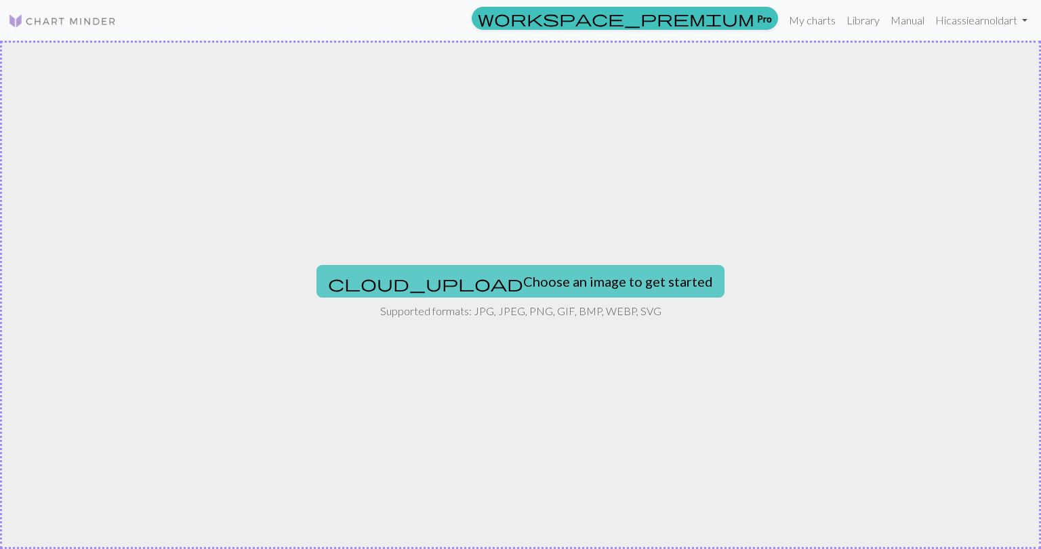
click at [527, 279] on button "cloud_upload Choose an image to get started" at bounding box center [521, 281] width 408 height 33
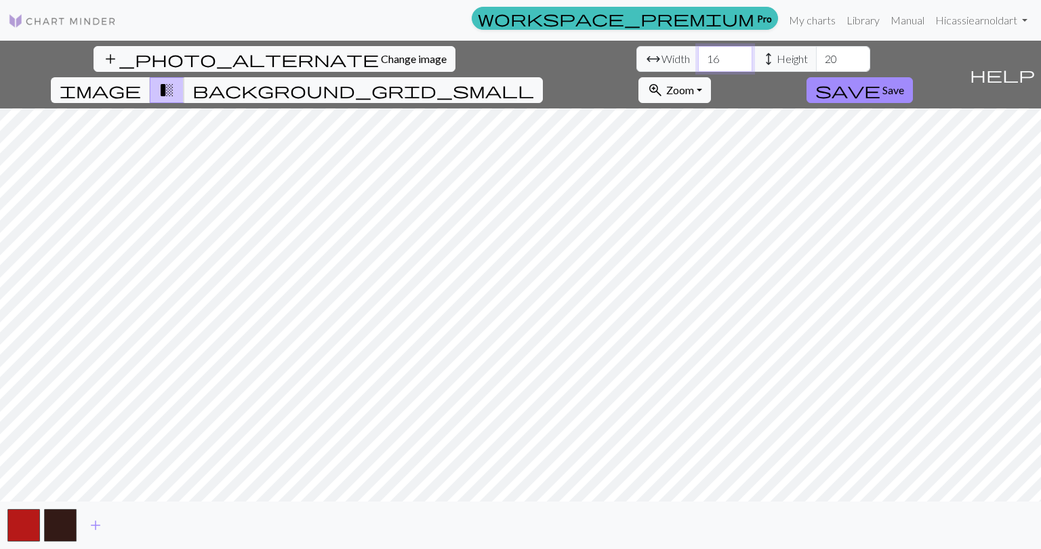
drag, startPoint x: 329, startPoint y: 58, endPoint x: 266, endPoint y: 56, distance: 62.4
click at [636, 56] on div "arrow_range Width 16 height Height 20" at bounding box center [753, 59] width 234 height 26
type input "50"
drag, startPoint x: 443, startPoint y: 56, endPoint x: 411, endPoint y: 52, distance: 32.1
click at [636, 52] on div "arrow_range Width 50 height Height 20" at bounding box center [753, 59] width 234 height 26
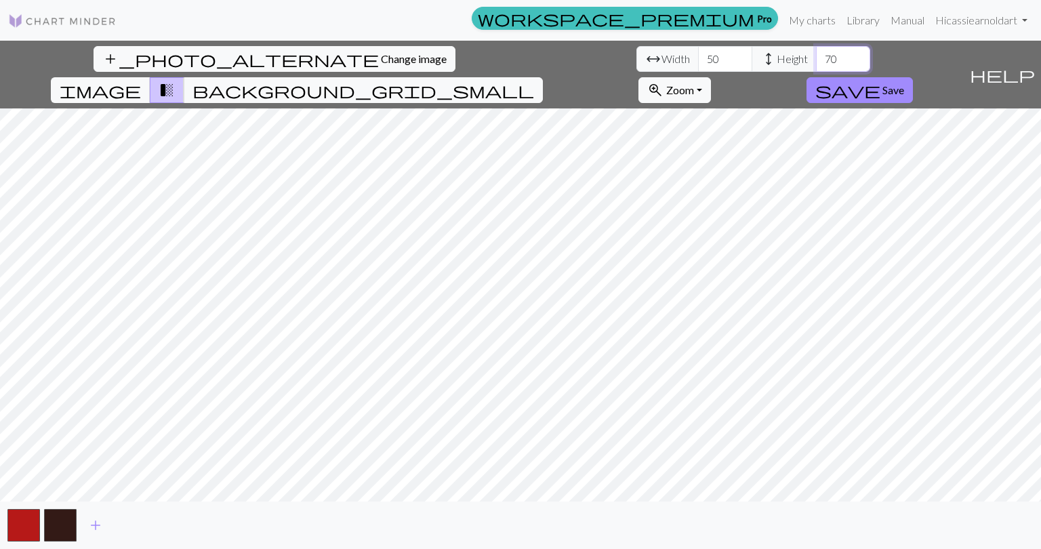
type input "70"
click at [98, 522] on span "add" at bounding box center [95, 525] width 16 height 19
click at [129, 524] on span "add" at bounding box center [132, 525] width 16 height 19
click at [167, 527] on span "add" at bounding box center [169, 525] width 16 height 19
click at [204, 525] on span "add" at bounding box center [205, 525] width 16 height 19
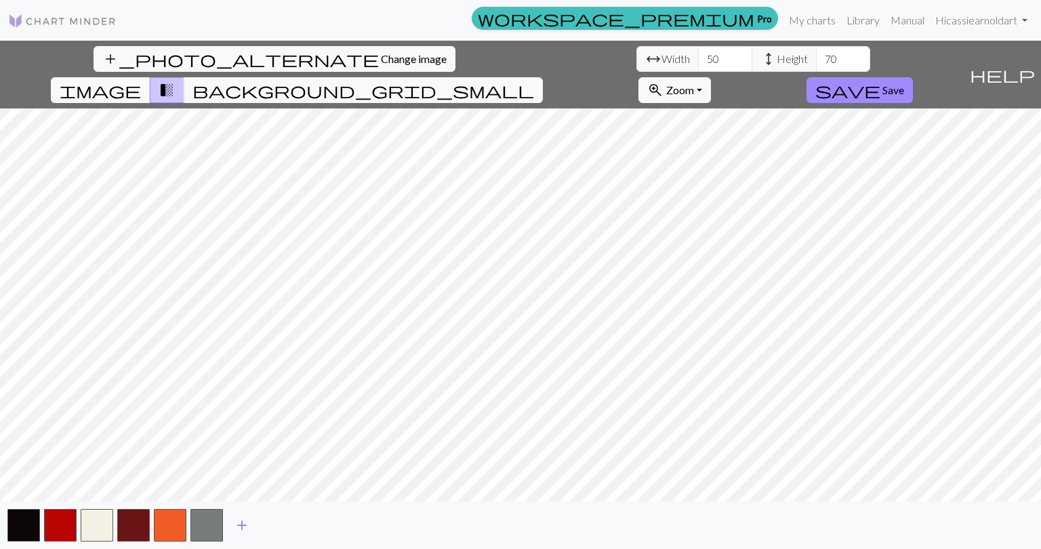
click at [204, 525] on button "button" at bounding box center [206, 525] width 33 height 33
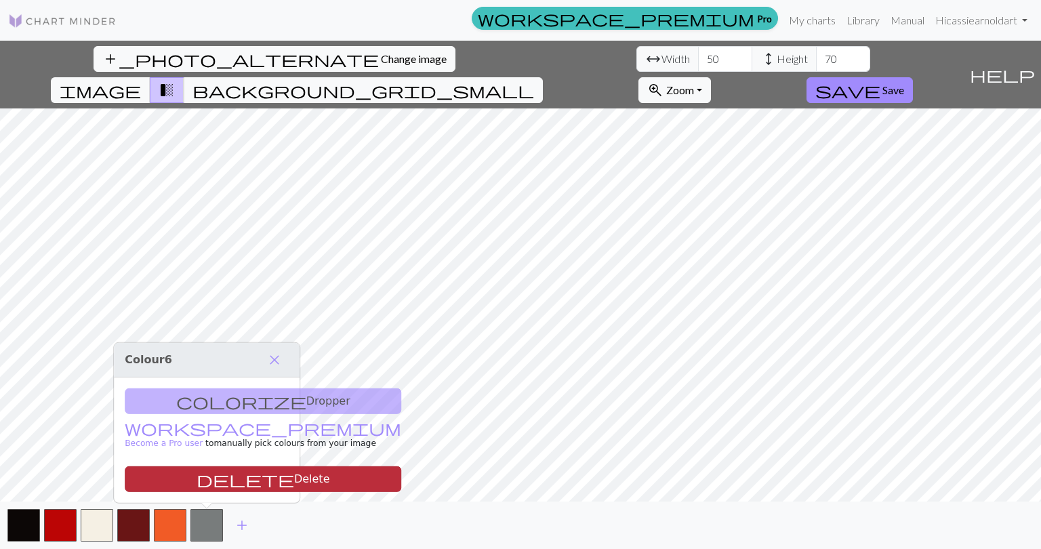
click at [197, 478] on span "delete" at bounding box center [246, 479] width 98 height 19
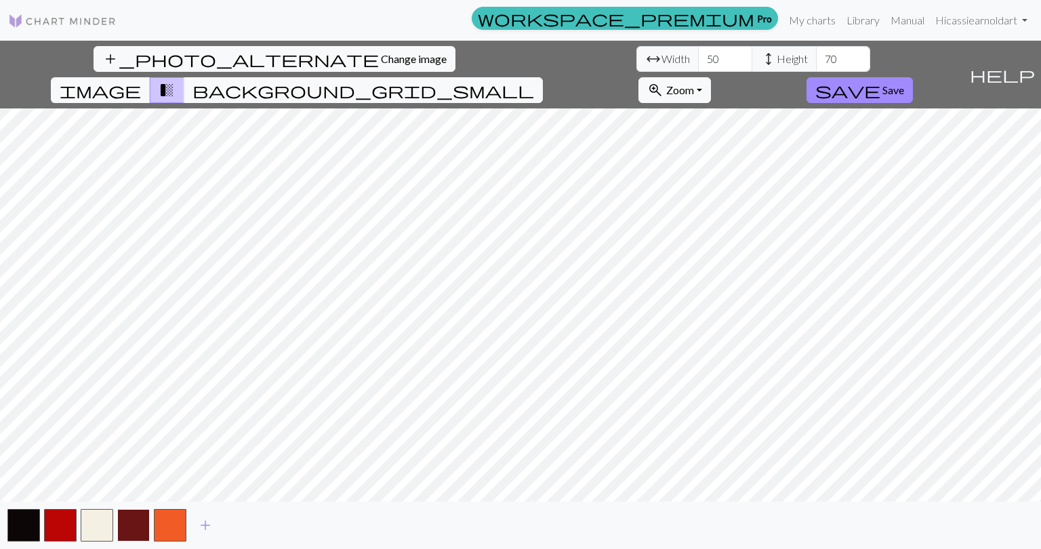
click at [130, 524] on button "button" at bounding box center [133, 525] width 33 height 33
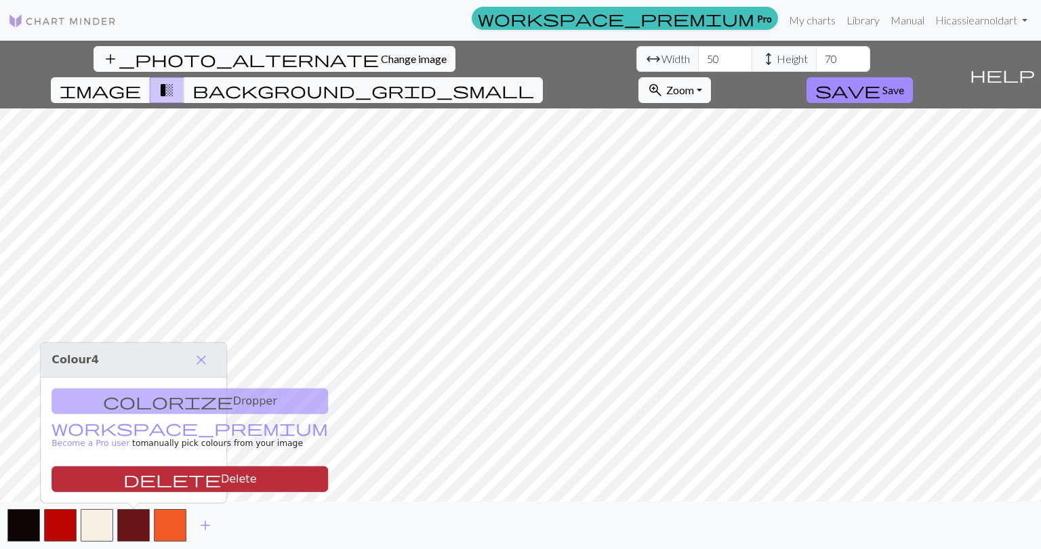
click at [143, 478] on button "delete Delete" at bounding box center [190, 479] width 277 height 26
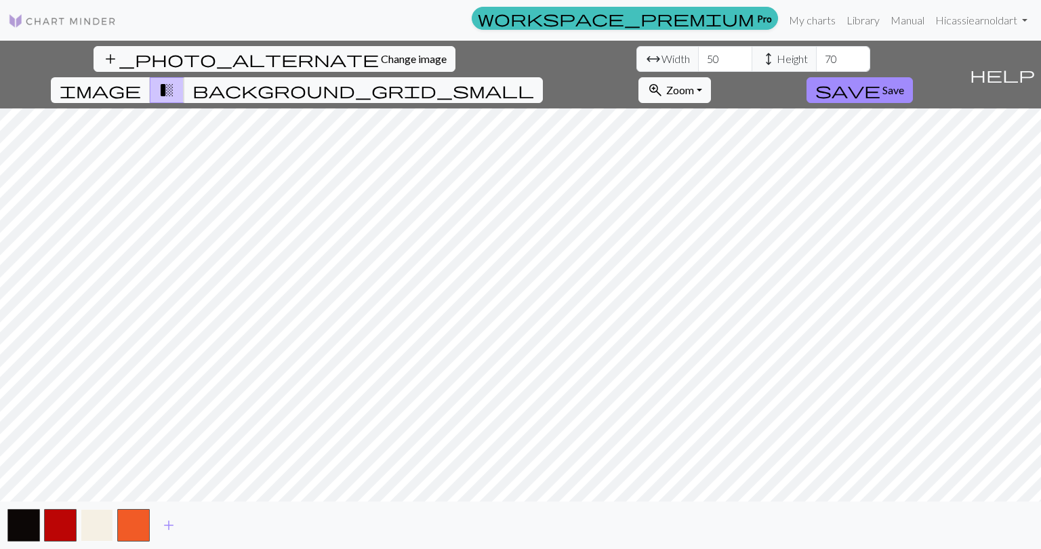
click at [94, 531] on button "button" at bounding box center [97, 525] width 33 height 33
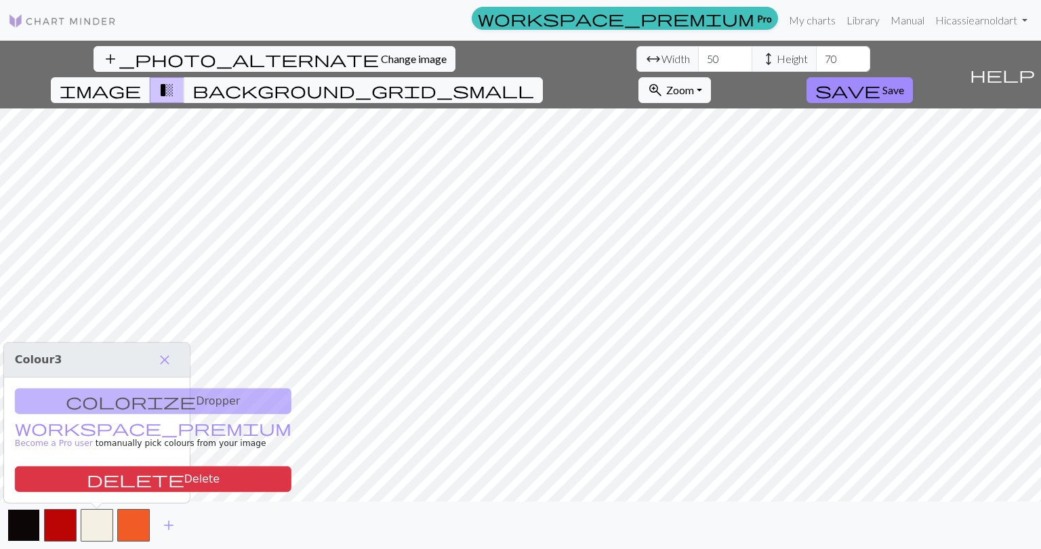
click at [22, 527] on button "button" at bounding box center [23, 525] width 33 height 33
click at [534, 81] on span "background_grid_small" at bounding box center [363, 90] width 342 height 19
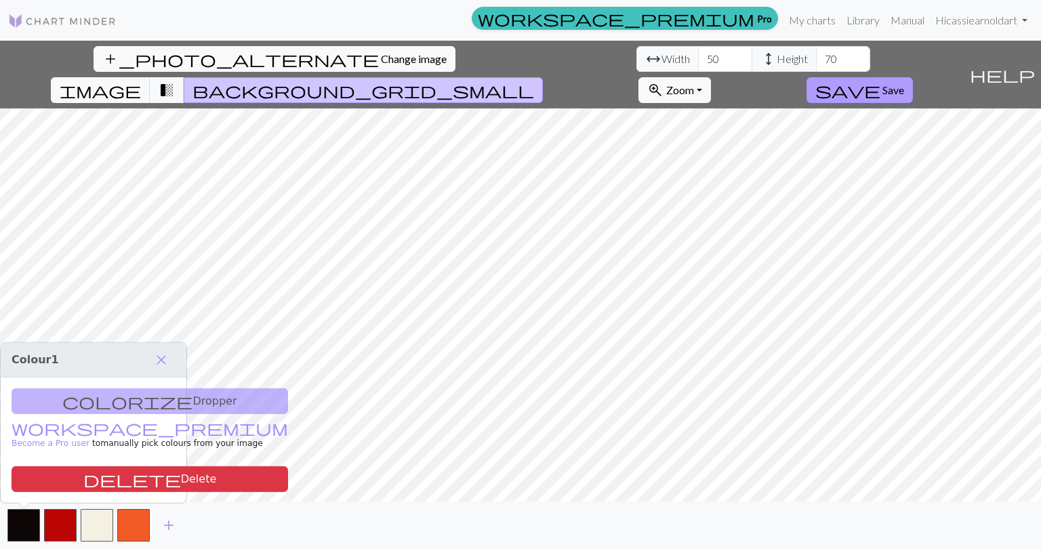
click at [904, 83] on span "Save" at bounding box center [893, 89] width 22 height 13
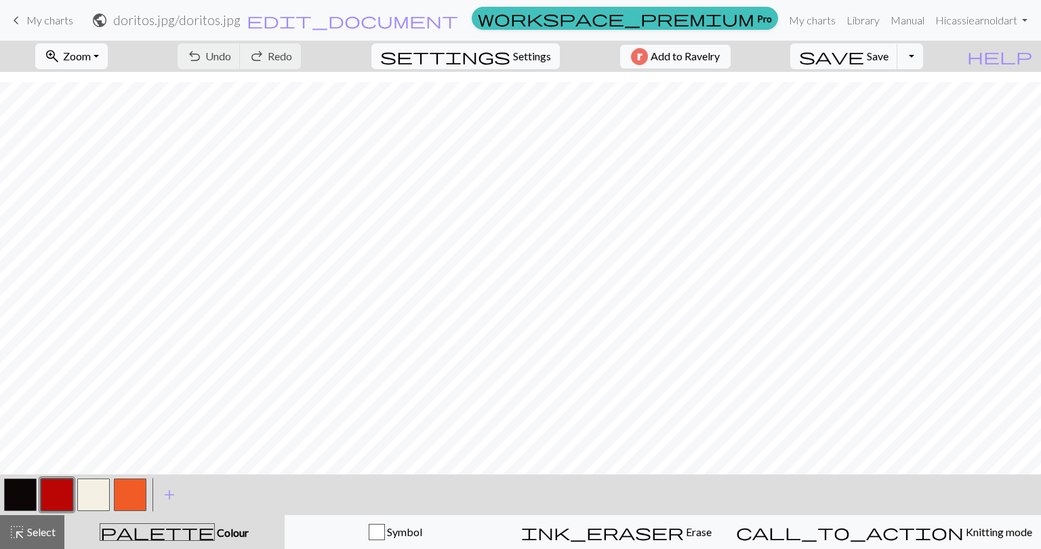
scroll to position [129, 0]
click at [20, 497] on button "button" at bounding box center [20, 495] width 33 height 33
click at [128, 497] on button "button" at bounding box center [130, 495] width 33 height 33
click at [15, 494] on button "button" at bounding box center [20, 495] width 33 height 33
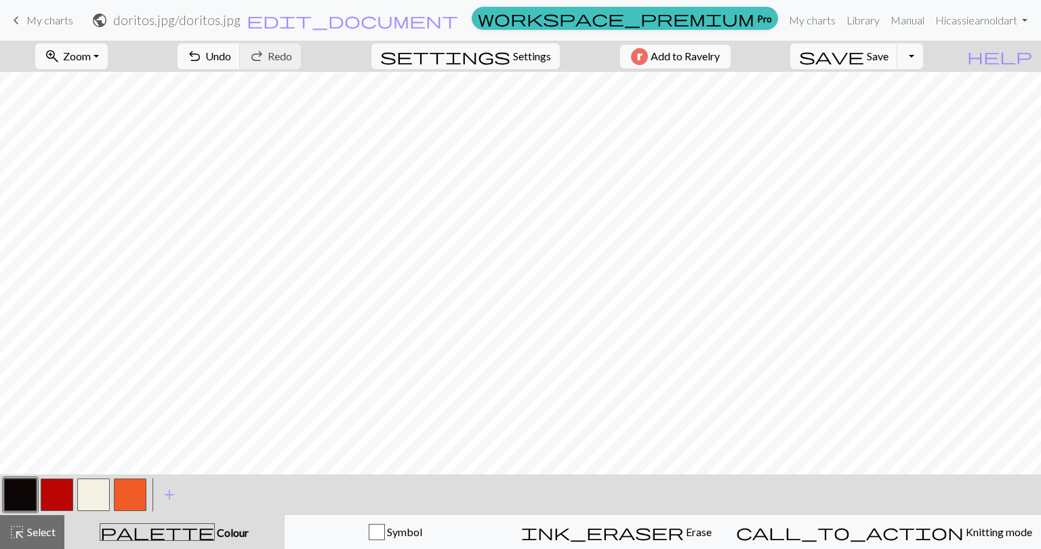
click at [60, 491] on button "button" at bounding box center [57, 495] width 33 height 33
click at [55, 493] on button "button" at bounding box center [57, 495] width 33 height 33
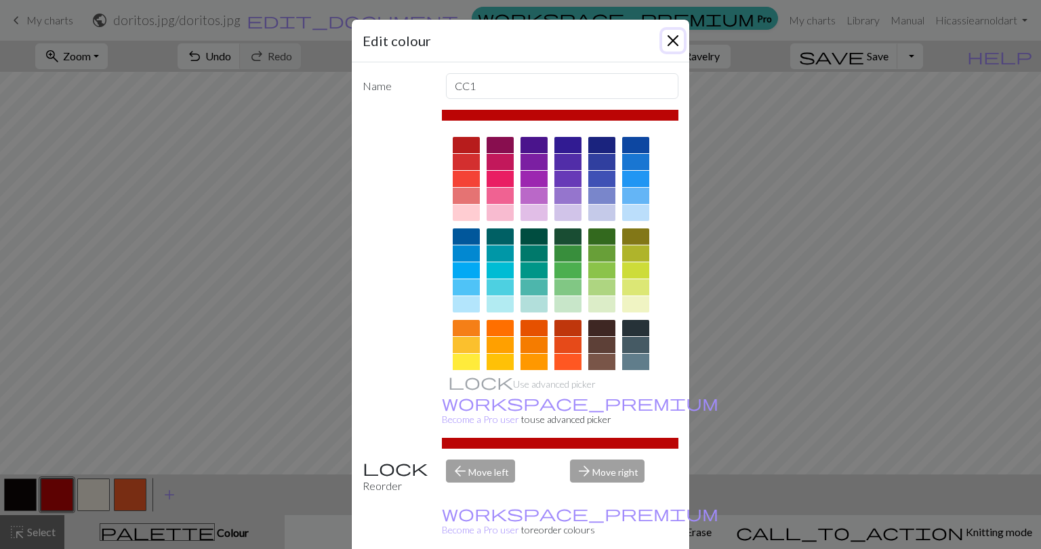
click at [664, 39] on button "Close" at bounding box center [673, 41] width 22 height 22
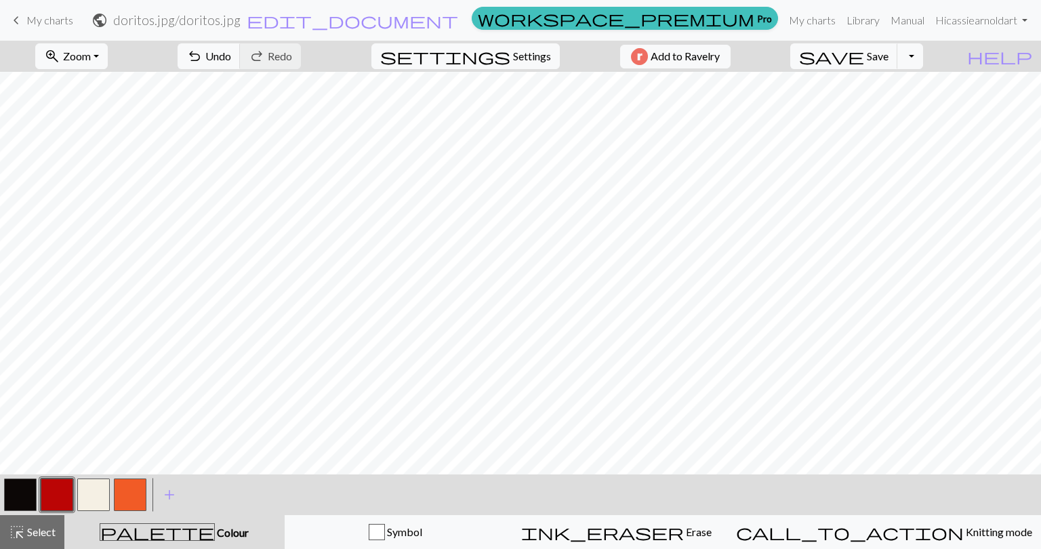
click at [122, 487] on button "button" at bounding box center [130, 495] width 33 height 33
click at [22, 500] on button "button" at bounding box center [20, 495] width 33 height 33
click at [127, 495] on button "button" at bounding box center [130, 495] width 33 height 33
click at [95, 497] on button "button" at bounding box center [93, 495] width 33 height 33
click at [95, 498] on button "button" at bounding box center [93, 495] width 33 height 33
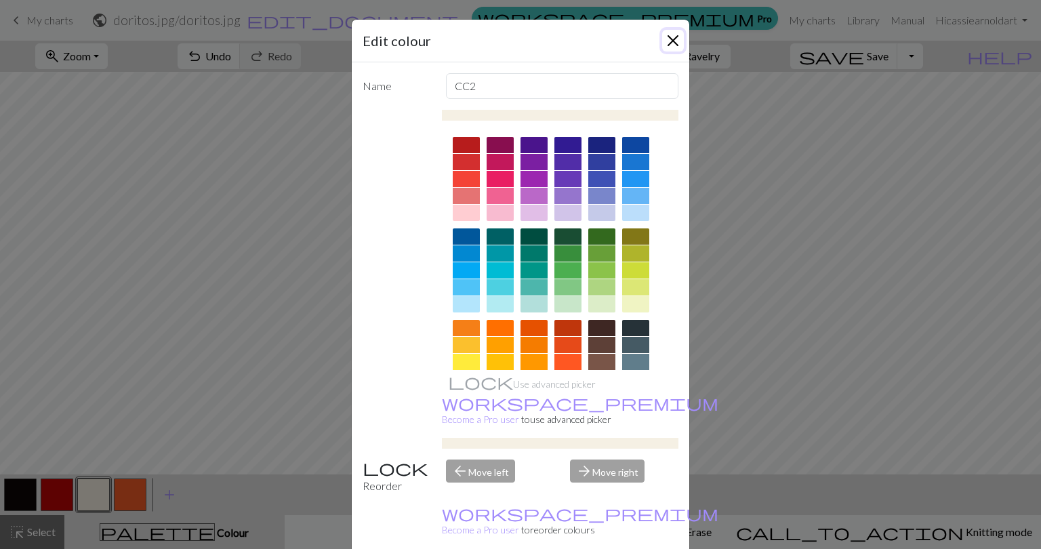
click at [665, 43] on button "Close" at bounding box center [673, 41] width 22 height 22
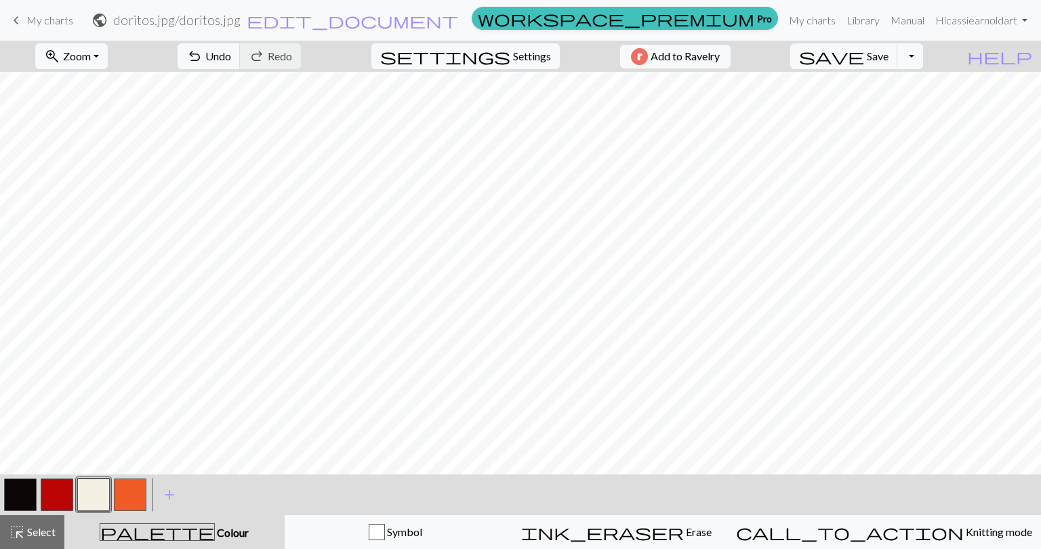
click at [65, 494] on button "button" at bounding box center [57, 495] width 33 height 33
click at [19, 497] on button "button" at bounding box center [20, 495] width 33 height 33
click at [86, 491] on button "button" at bounding box center [93, 495] width 33 height 33
click at [16, 493] on button "button" at bounding box center [20, 495] width 33 height 33
click at [96, 483] on button "button" at bounding box center [93, 495] width 33 height 33
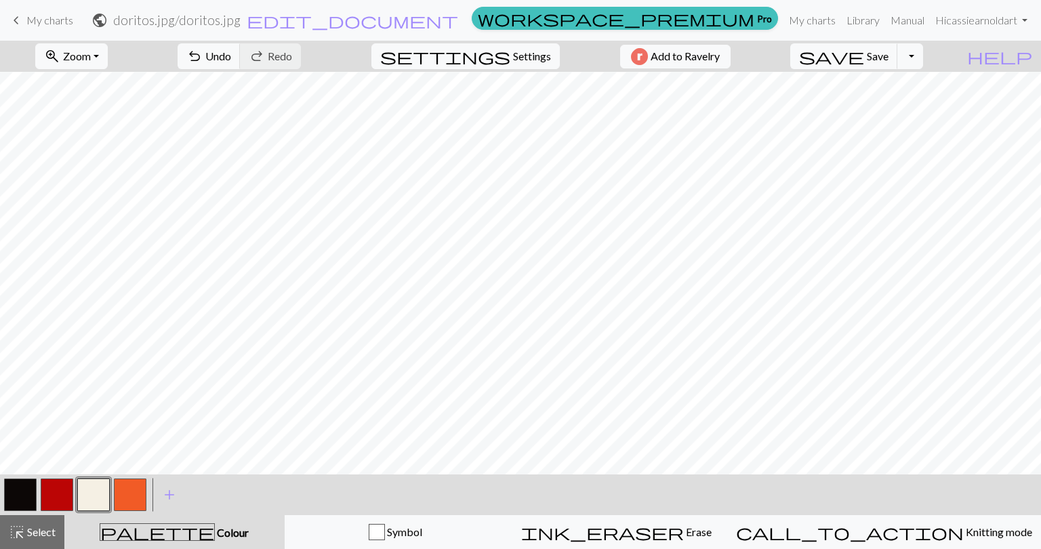
click at [130, 490] on button "button" at bounding box center [130, 495] width 33 height 33
click at [92, 500] on button "button" at bounding box center [93, 495] width 33 height 33
click at [26, 489] on button "button" at bounding box center [20, 495] width 33 height 33
click at [89, 496] on button "button" at bounding box center [93, 495] width 33 height 33
click at [14, 489] on button "button" at bounding box center [20, 495] width 33 height 33
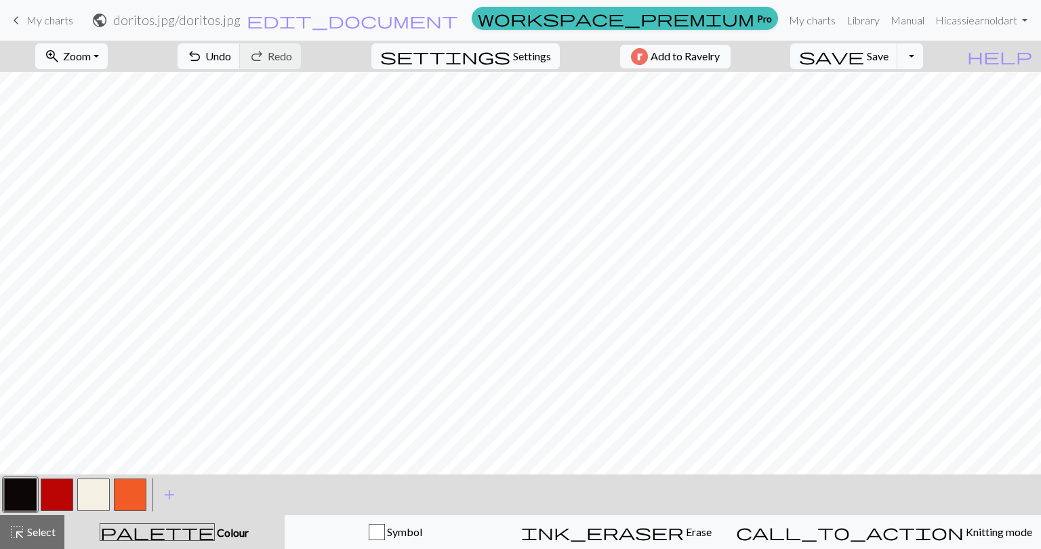
click at [92, 495] on button "button" at bounding box center [93, 495] width 33 height 33
click at [22, 489] on button "button" at bounding box center [20, 495] width 33 height 33
click at [61, 494] on button "button" at bounding box center [57, 495] width 33 height 33
click at [28, 491] on button "button" at bounding box center [20, 495] width 33 height 33
click at [892, 58] on button "save Save Save" at bounding box center [844, 56] width 108 height 26
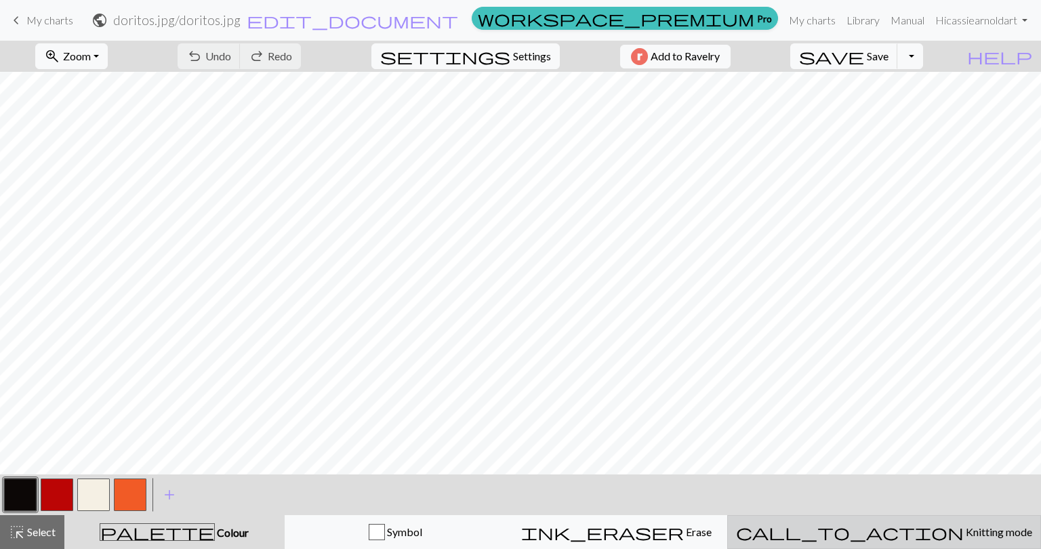
click at [964, 535] on span "Knitting mode" at bounding box center [998, 531] width 68 height 13
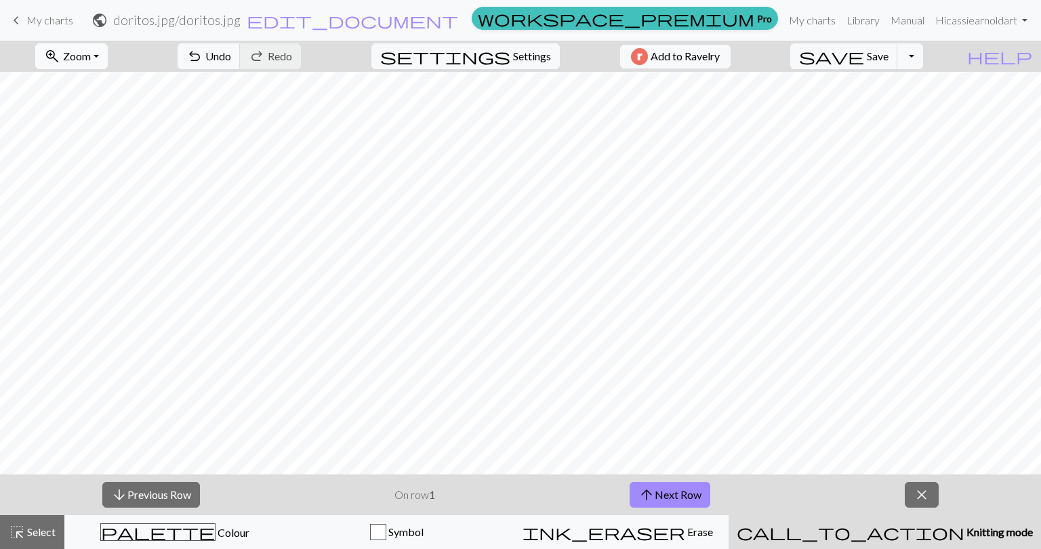
click at [85, 51] on span "Zoom" at bounding box center [77, 55] width 28 height 13
click at [84, 164] on button "50%" at bounding box center [89, 163] width 107 height 22
click at [60, 54] on span "zoom_in" at bounding box center [52, 56] width 16 height 19
click at [90, 190] on button "100%" at bounding box center [89, 185] width 107 height 22
